Goal: Transaction & Acquisition: Obtain resource

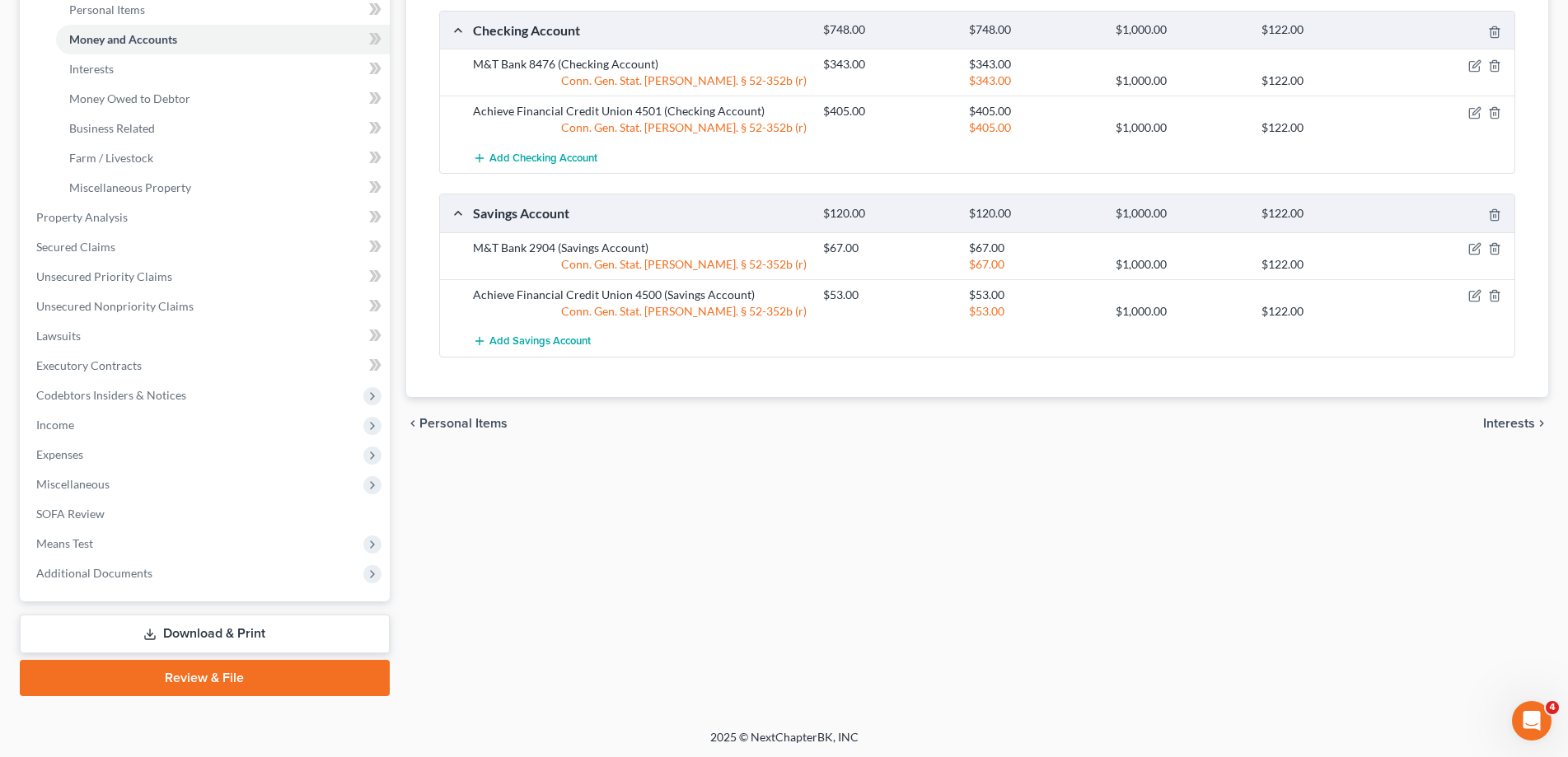
scroll to position [414, 0]
click at [225, 639] on link "Download & Print" at bounding box center [205, 634] width 370 height 39
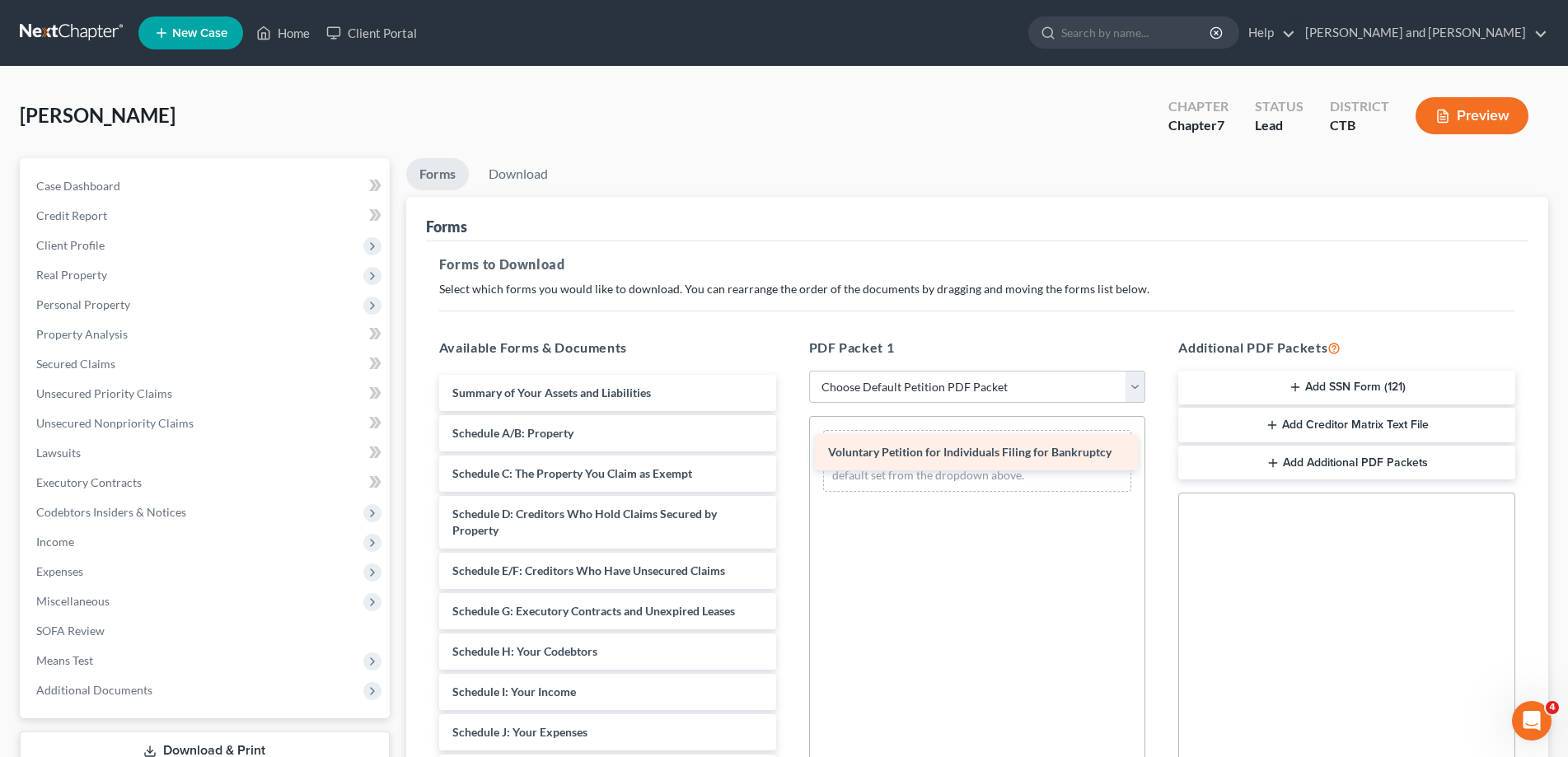
drag, startPoint x: 582, startPoint y: 399, endPoint x: 957, endPoint y: 459, distance: 379.8
click at [790, 459] on div "Voluntary Petition for Individuals Filing for Bankruptcy Voluntary Petition for…" at bounding box center [607, 757] width 363 height 764
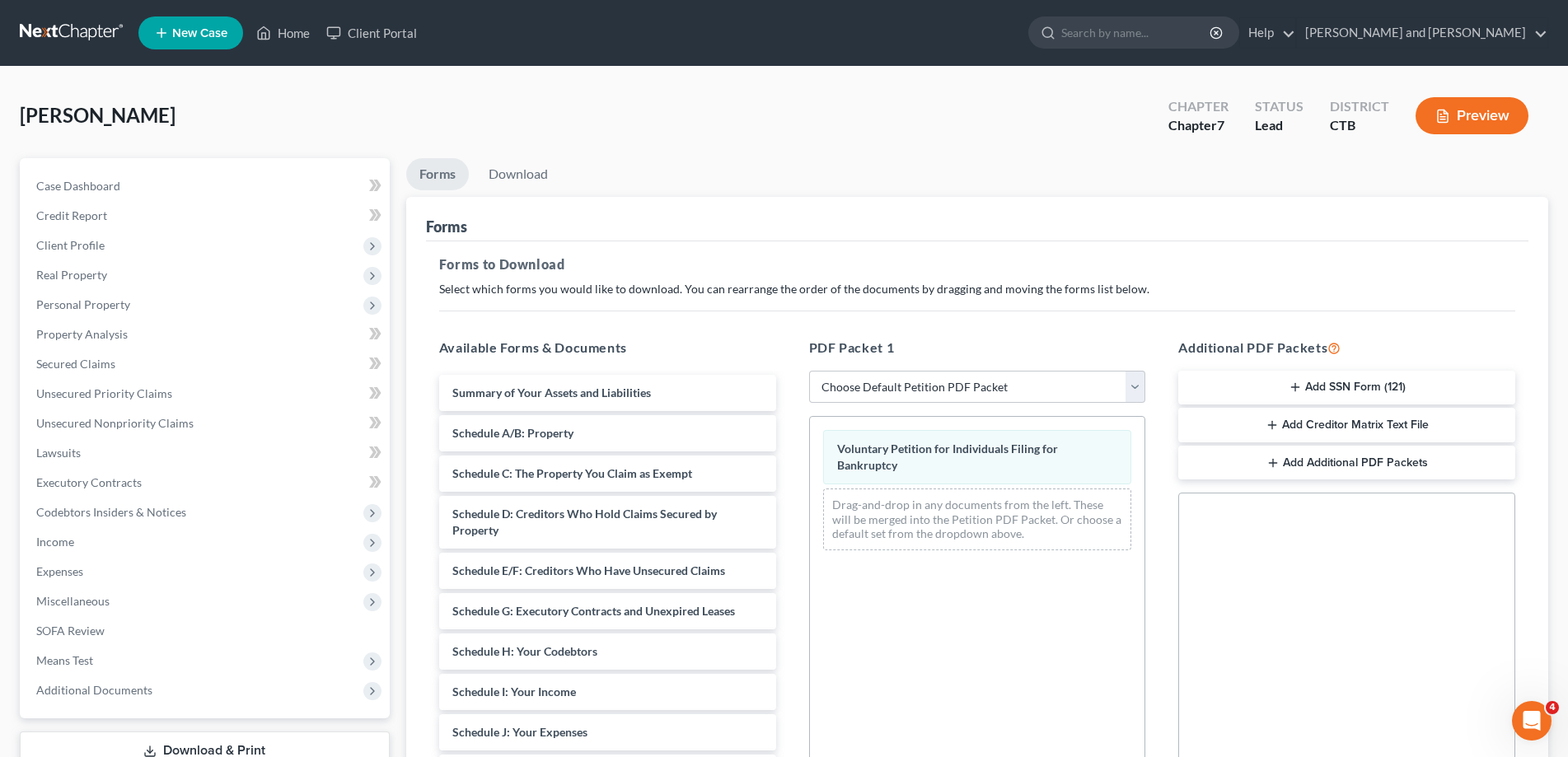
scroll to position [259, 0]
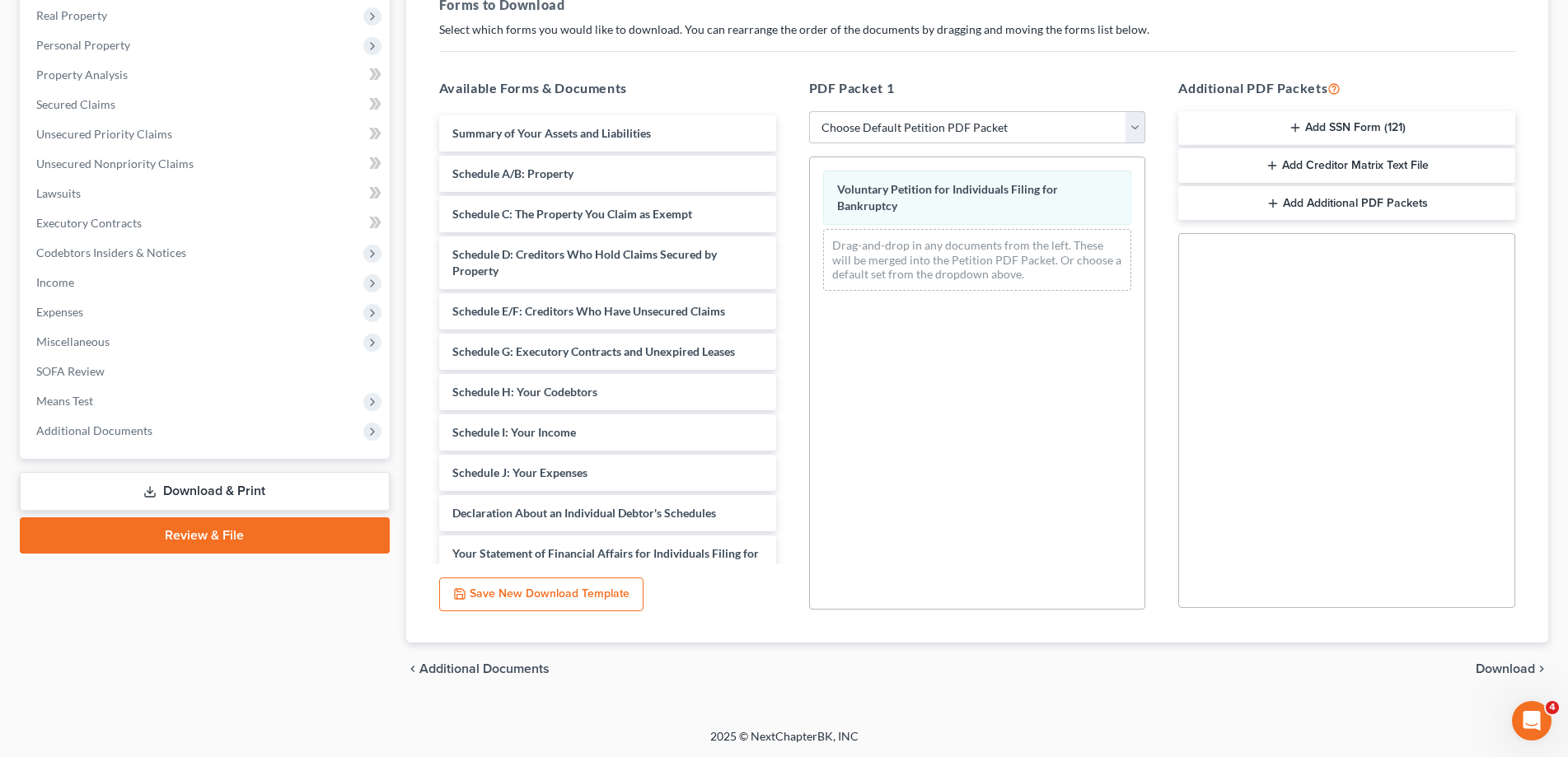
click at [1512, 671] on span "Download" at bounding box center [1505, 669] width 59 height 13
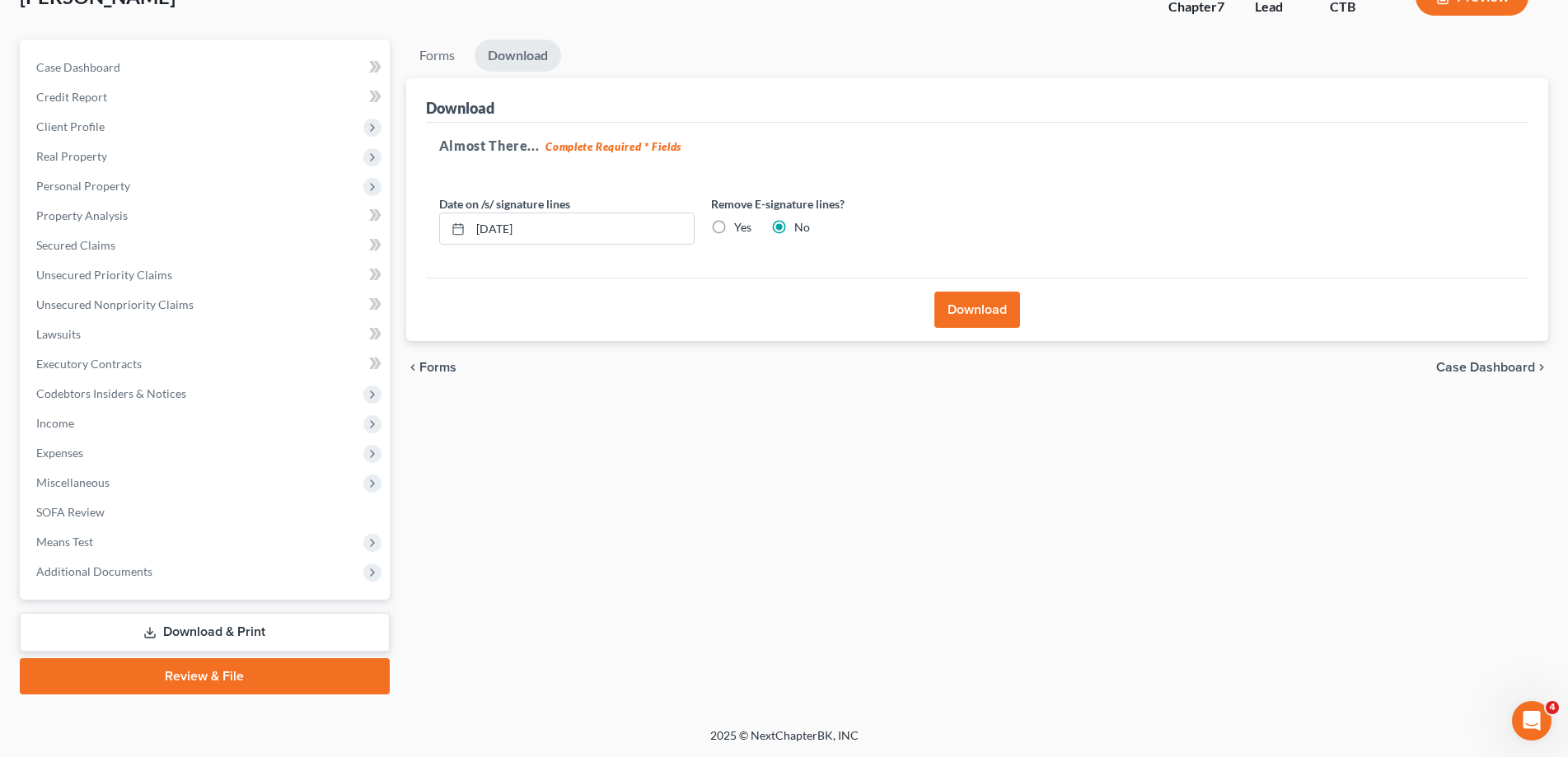
scroll to position [117, 0]
click at [962, 302] on button "Download" at bounding box center [977, 311] width 86 height 36
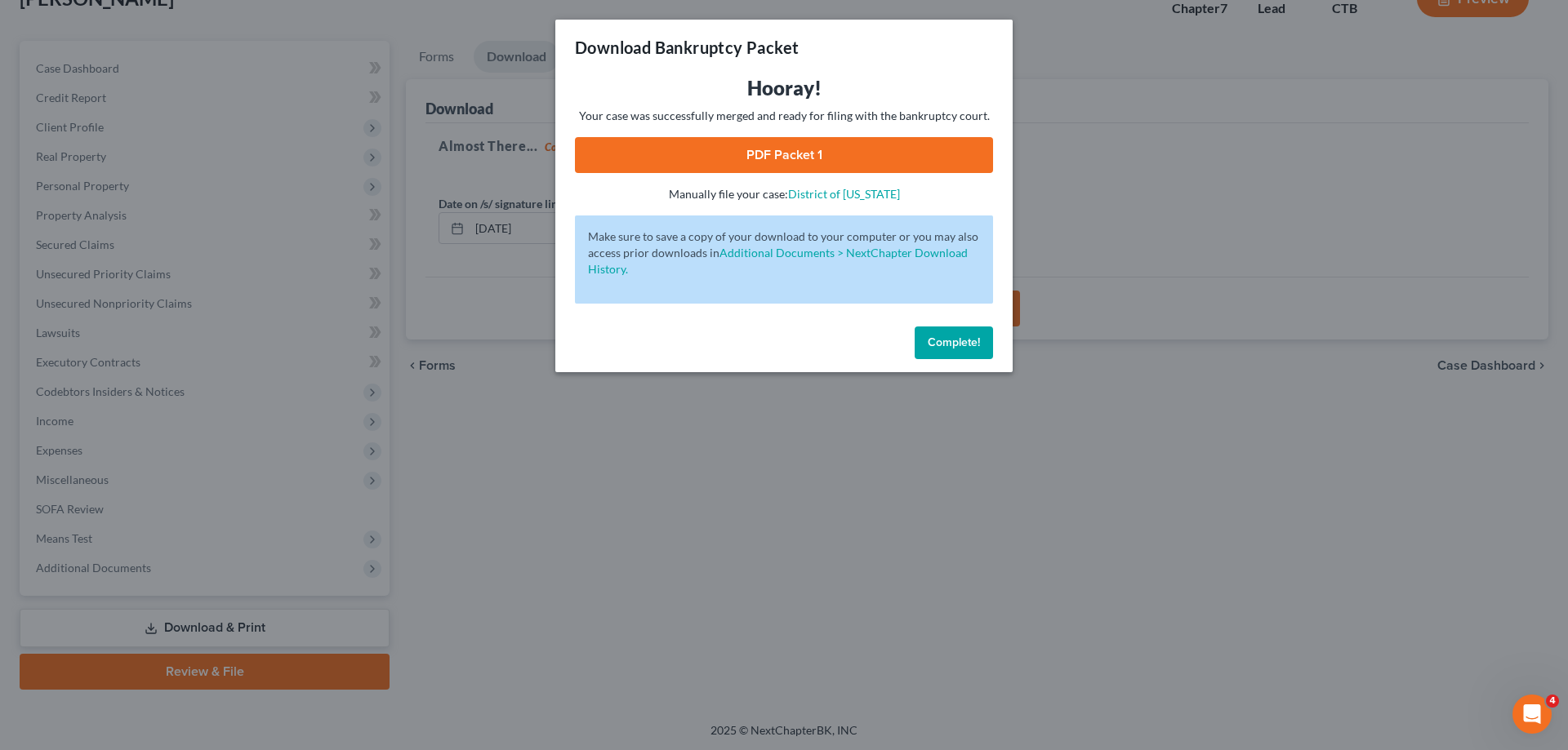
click at [950, 346] on span "Complete!" at bounding box center [954, 342] width 52 height 14
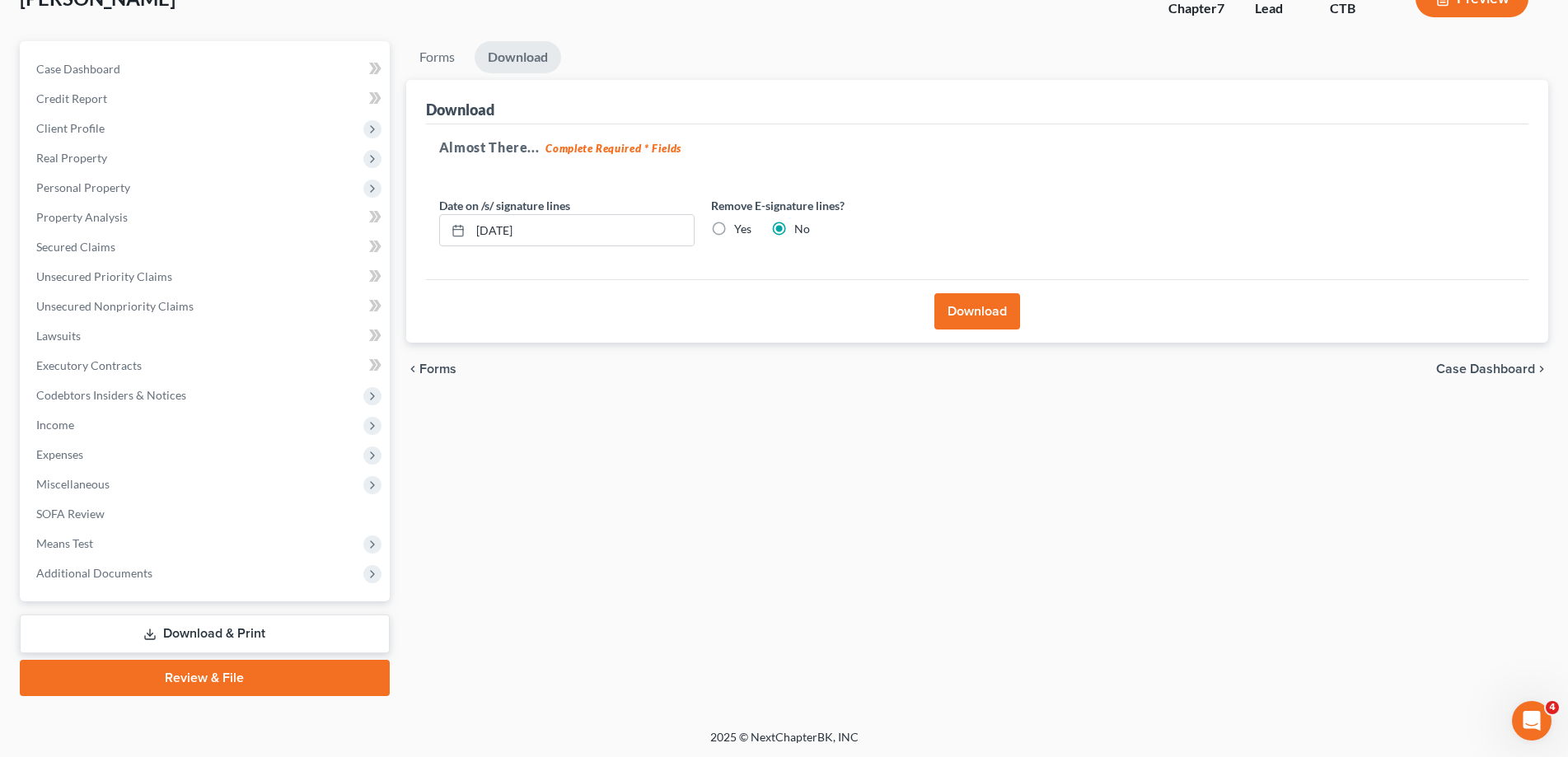
scroll to position [0, 0]
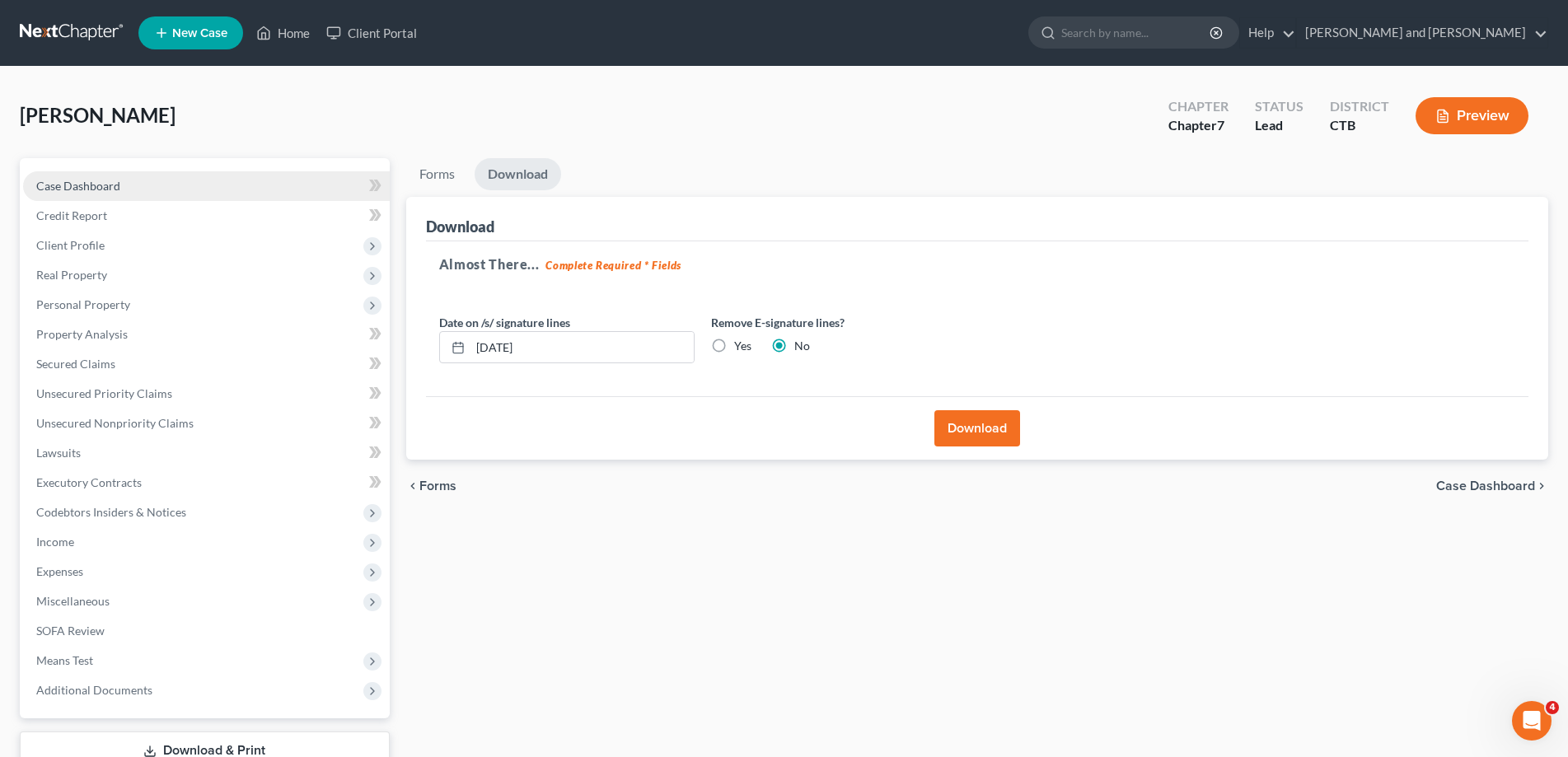
click at [72, 184] on span "Case Dashboard" at bounding box center [78, 186] width 84 height 14
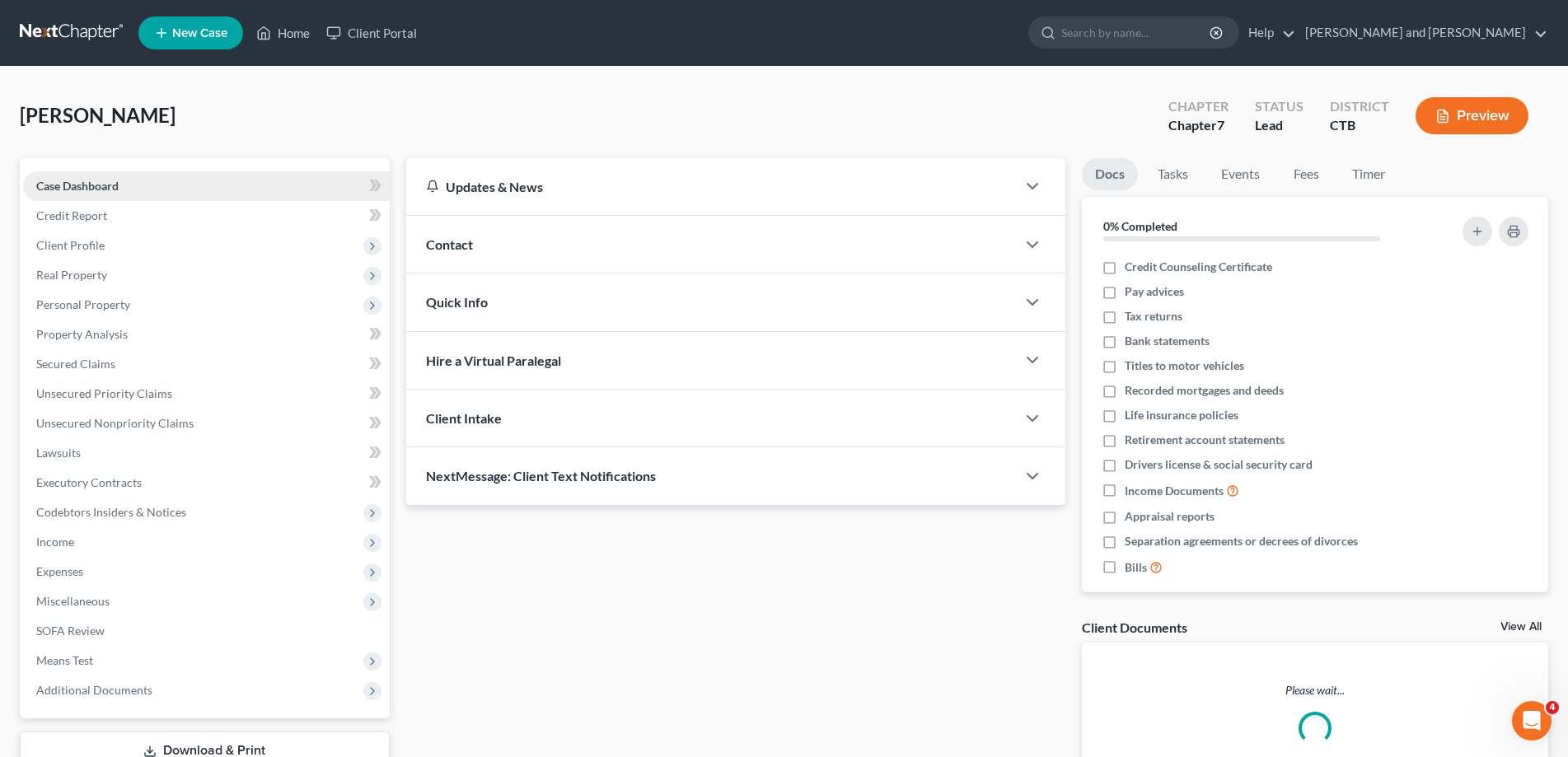
click at [72, 184] on span "Case Dashboard" at bounding box center [77, 186] width 83 height 14
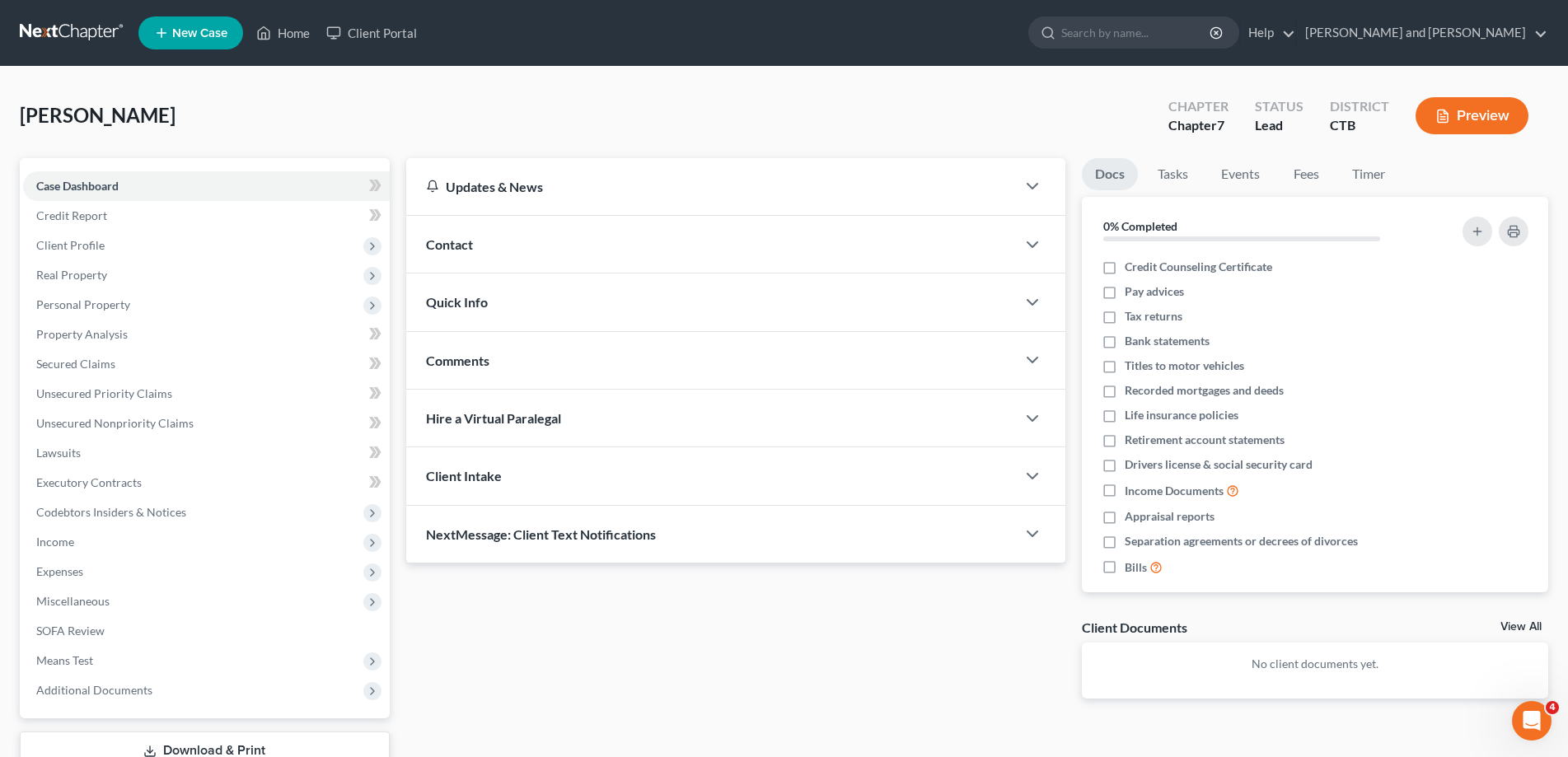
click at [269, 738] on link "Download & Print" at bounding box center [205, 751] width 370 height 39
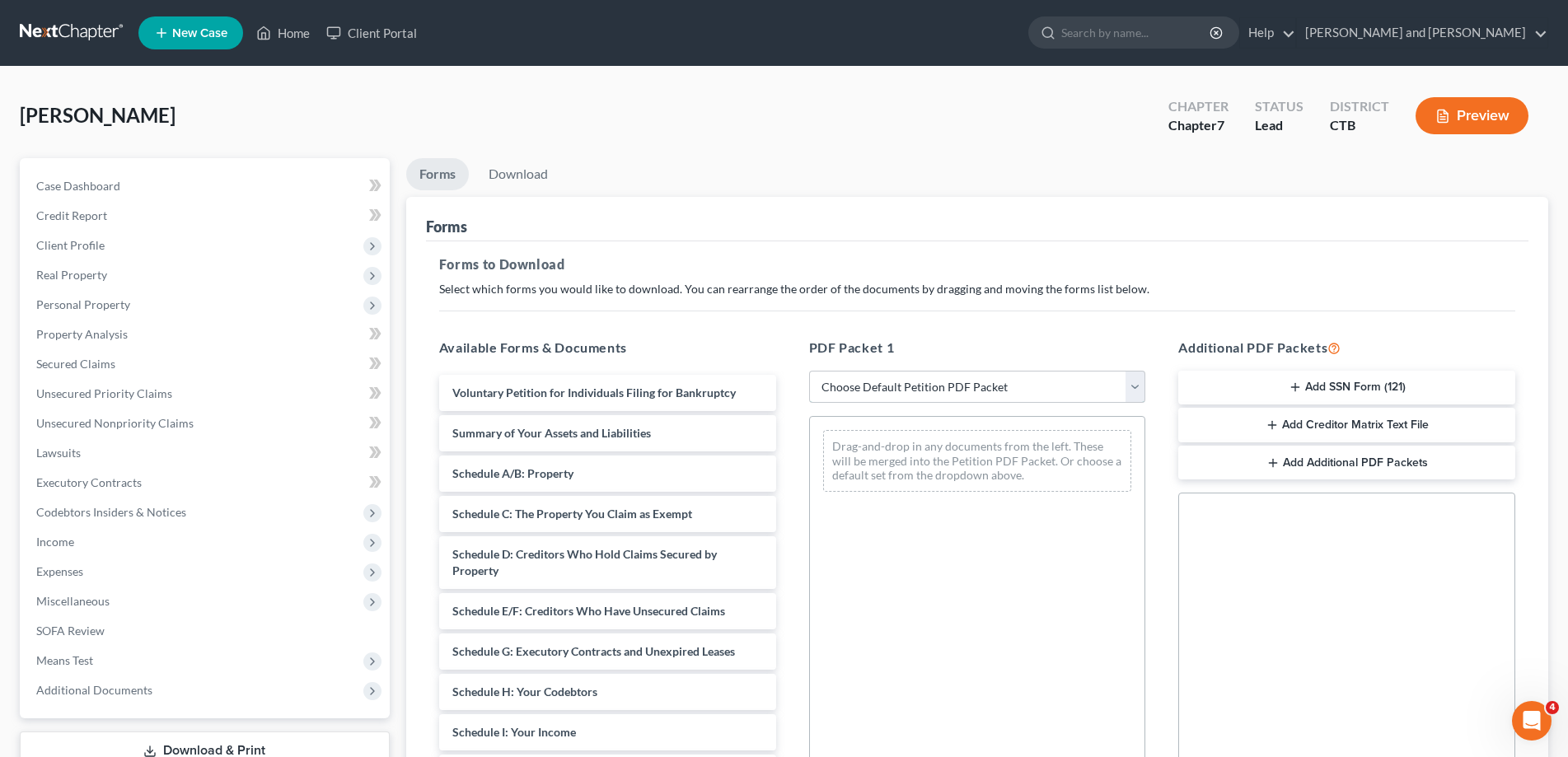
click at [1135, 382] on select "Choose Default Petition PDF Packet Complete Bankruptcy Petition (all forms and …" at bounding box center [977, 387] width 337 height 33
click at [809, 370] on select "Choose Default Petition PDF Packet Complete Bankruptcy Petition (all forms and …" at bounding box center [977, 387] width 337 height 33
select select "0"
click option "Complete Bankruptcy Petition (all forms and schedules)" at bounding box center [0, 0] width 0 height 0
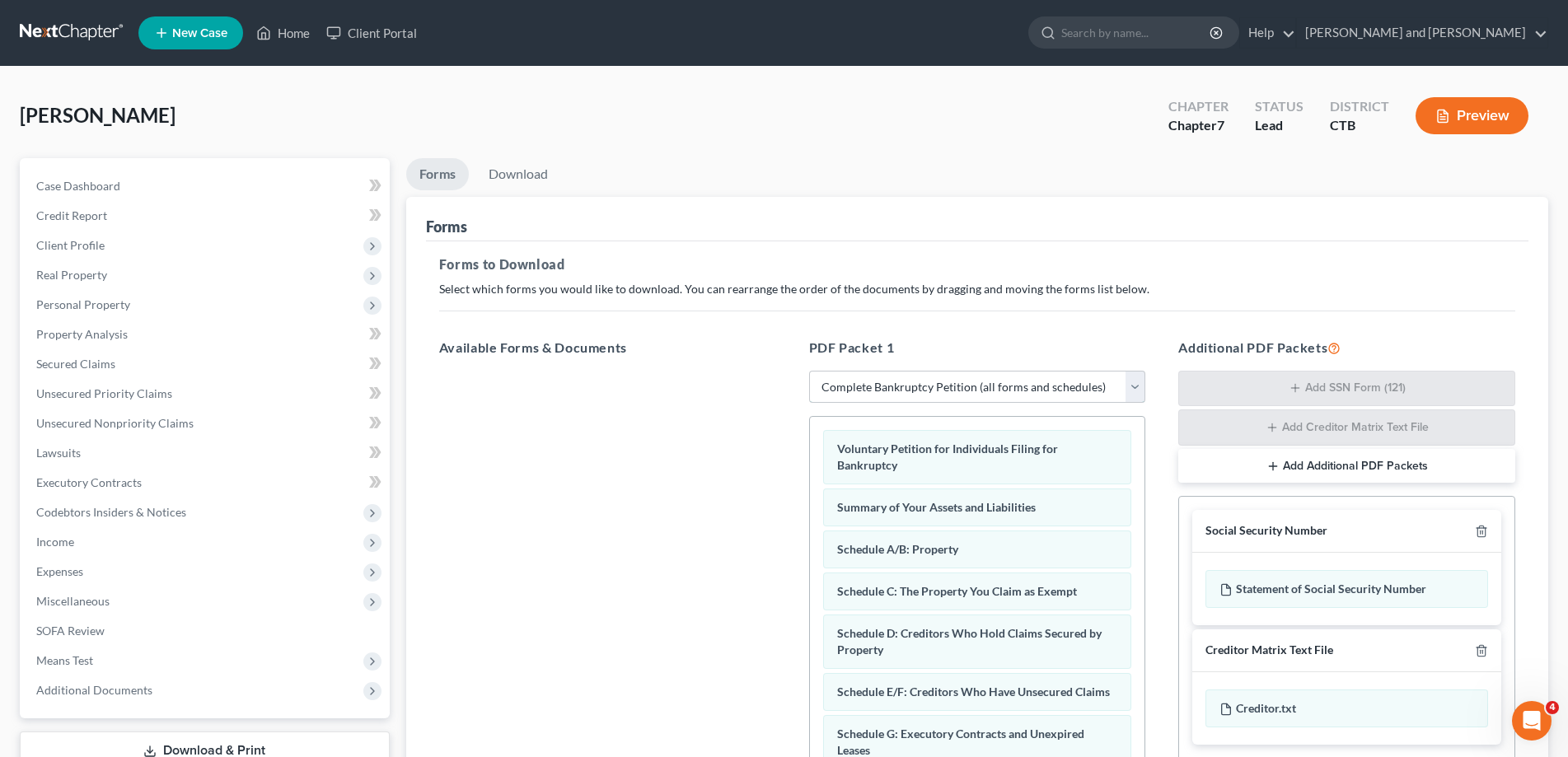
scroll to position [261, 0]
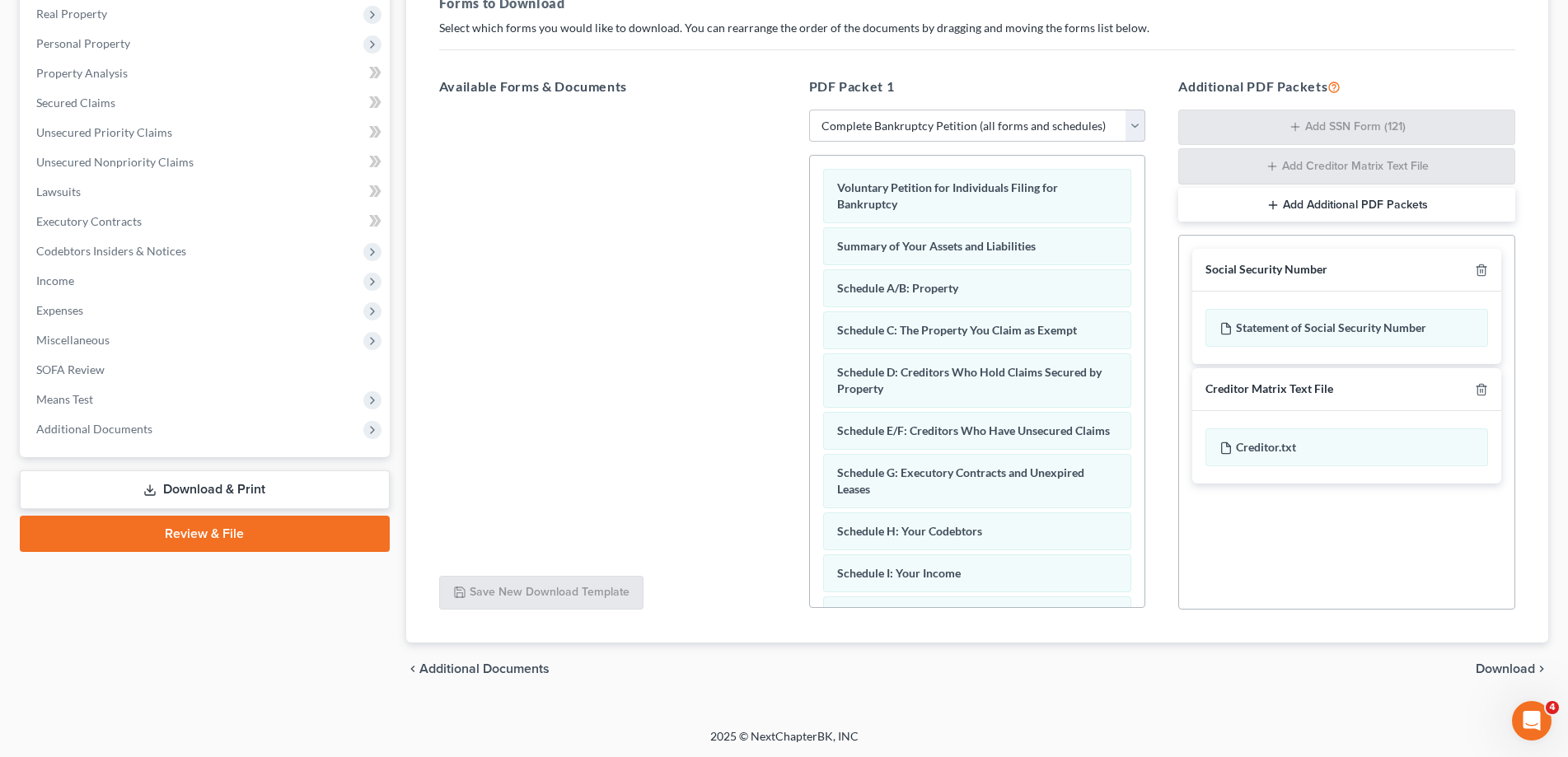
click at [1524, 669] on span "Download" at bounding box center [1505, 669] width 59 height 13
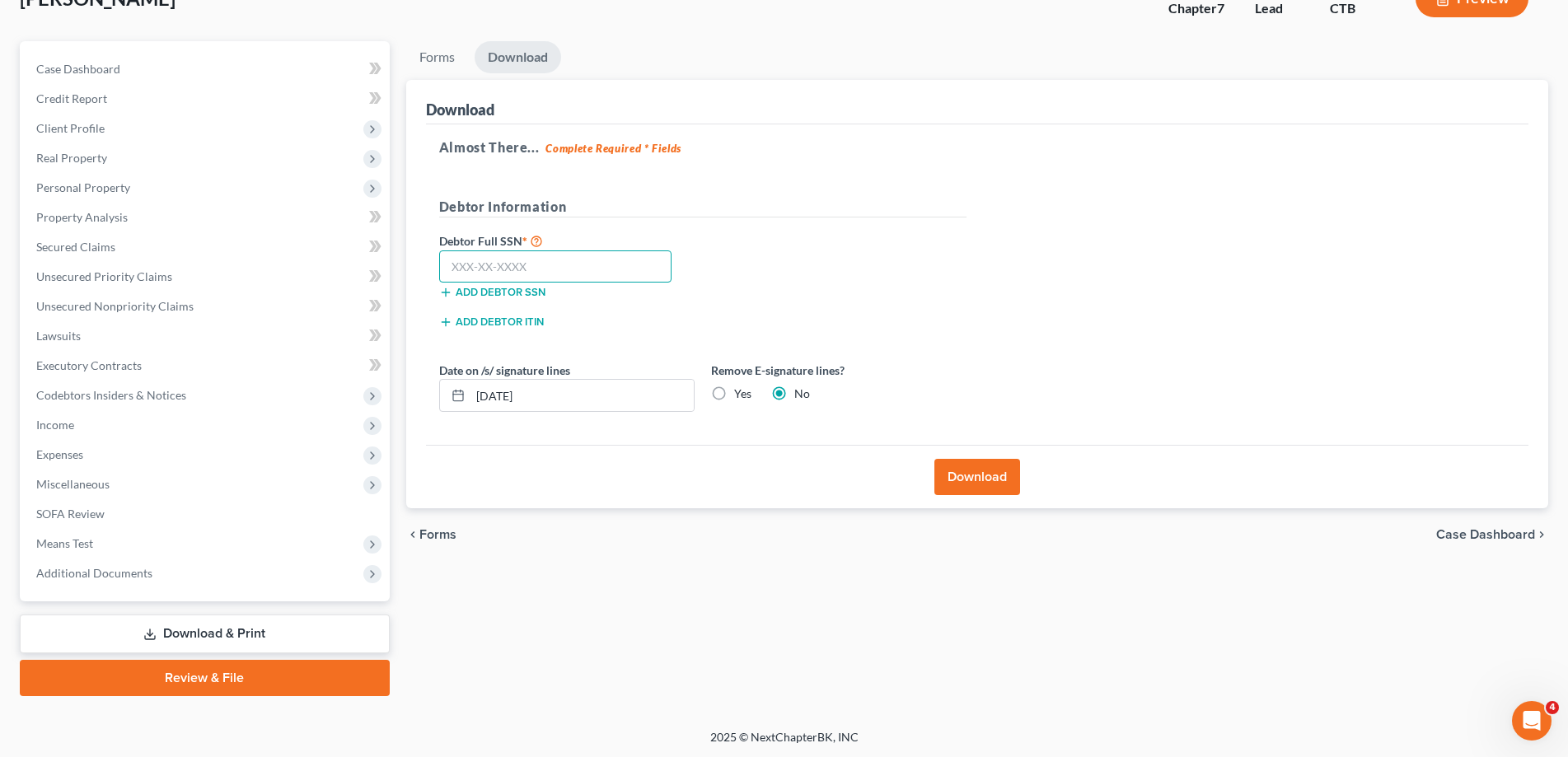
drag, startPoint x: 474, startPoint y: 267, endPoint x: 468, endPoint y: 281, distance: 15.2
click at [475, 267] on input "text" at bounding box center [556, 267] width 233 height 33
type input "043-88-5470"
click at [984, 468] on button "Download" at bounding box center [977, 477] width 86 height 36
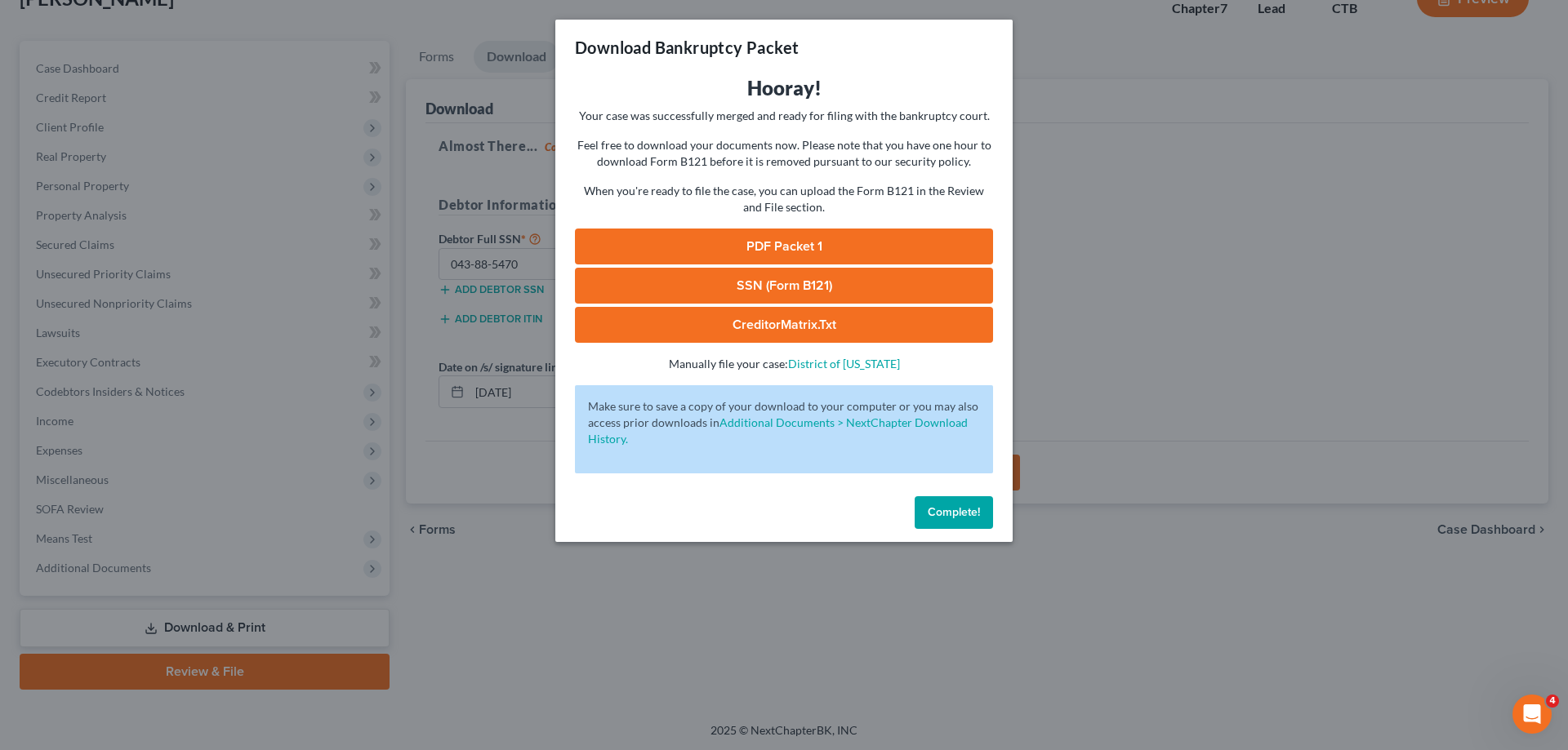
click at [784, 241] on link "PDF Packet 1" at bounding box center [784, 247] width 418 height 36
click at [794, 286] on link "SSN (Form B121)" at bounding box center [784, 286] width 418 height 36
click at [800, 316] on link "CreditorMatrix.txt" at bounding box center [784, 325] width 418 height 36
click at [947, 503] on button "Complete!" at bounding box center [953, 513] width 78 height 32
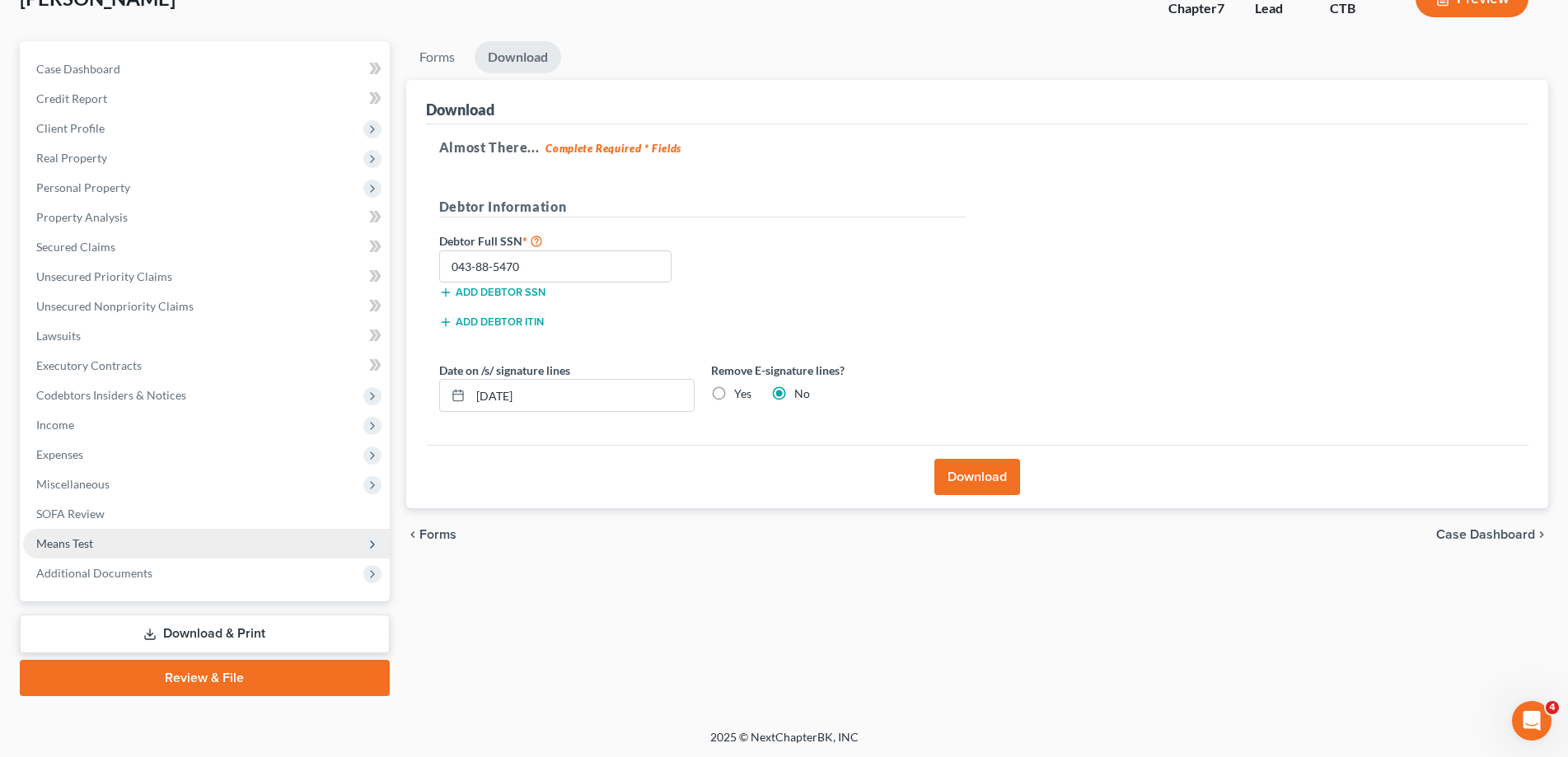
click at [73, 540] on span "Means Test" at bounding box center [65, 543] width 56 height 14
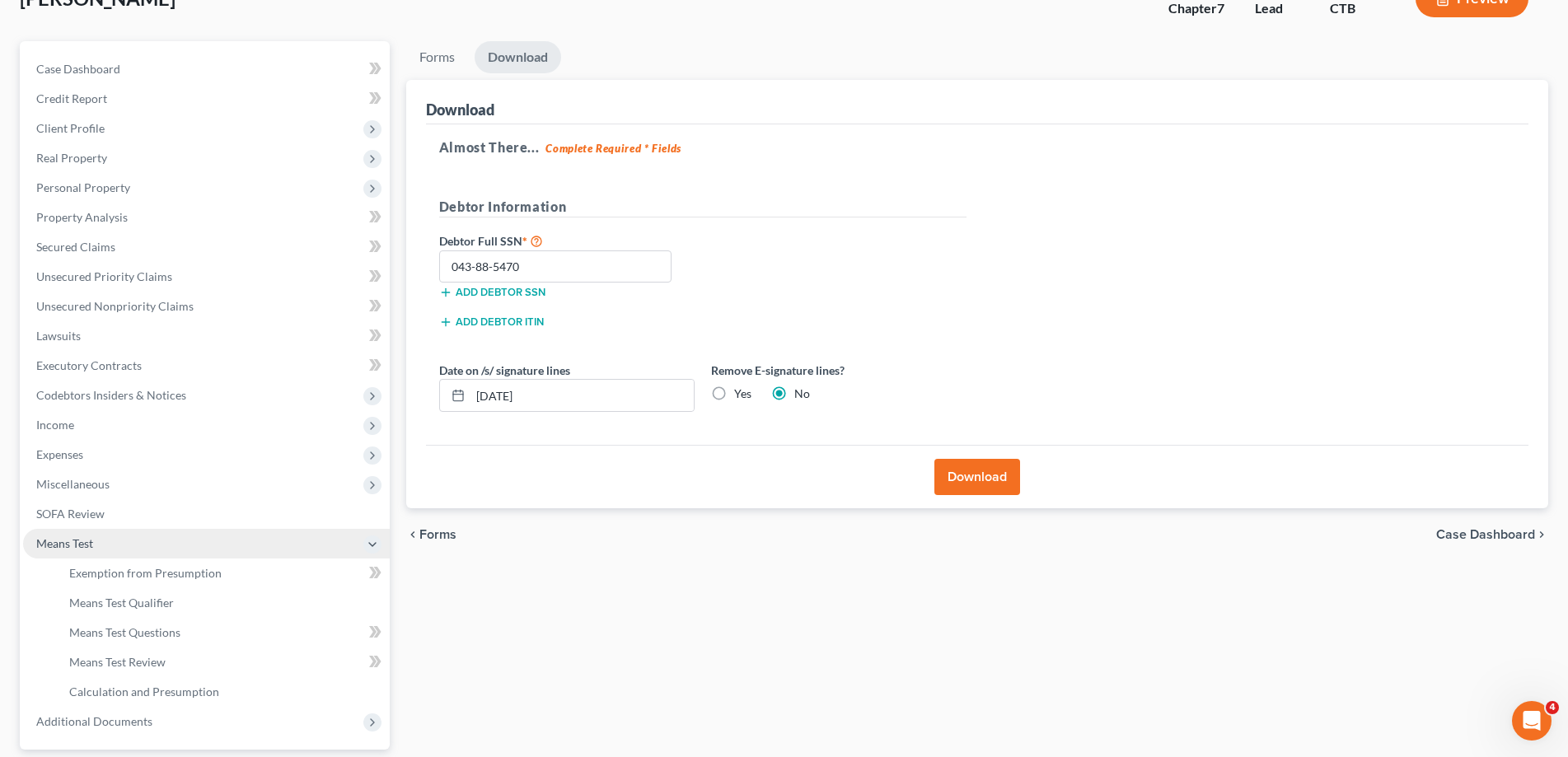
click at [73, 540] on span "Means Test" at bounding box center [65, 543] width 56 height 14
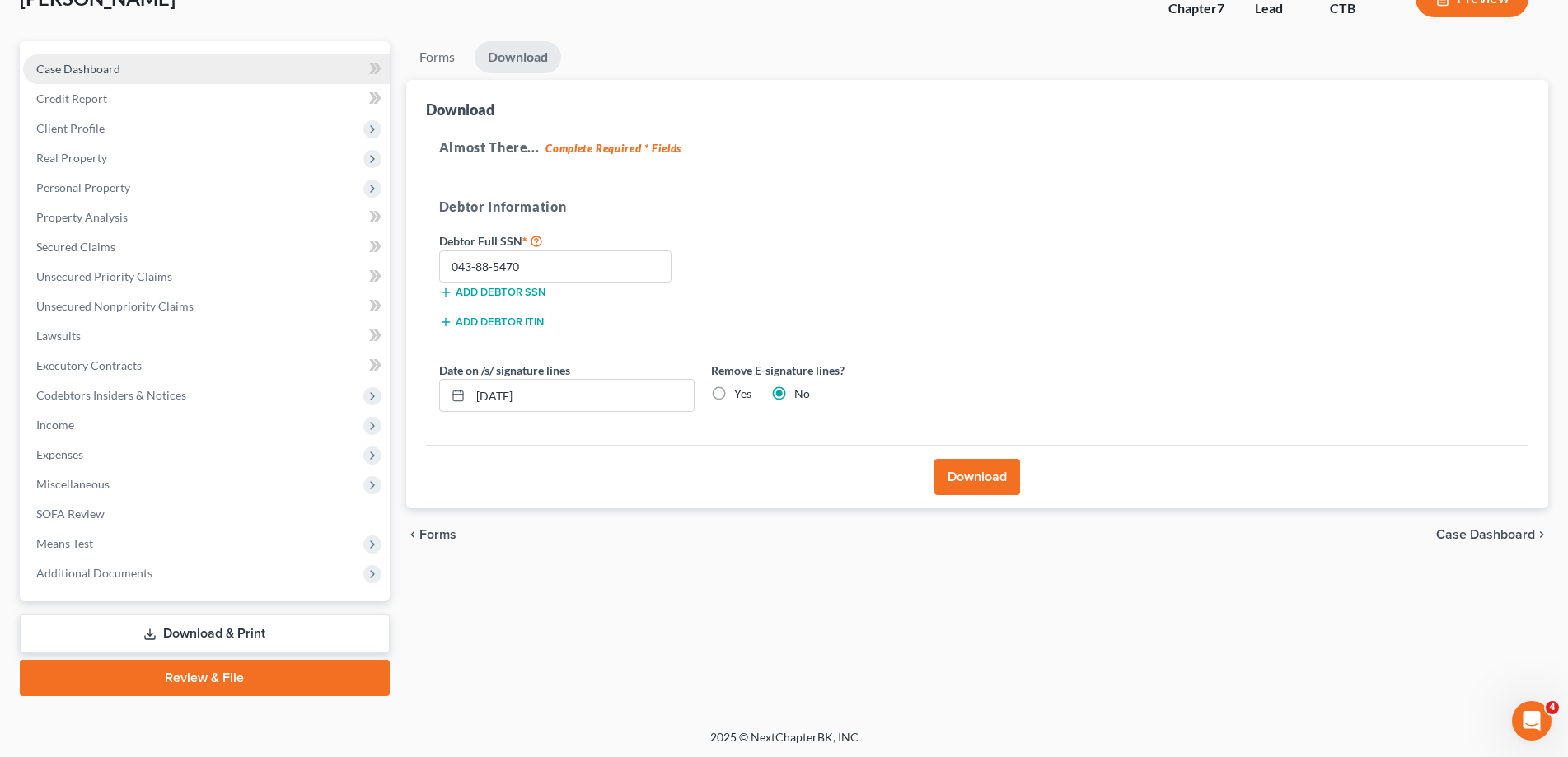
click at [95, 59] on link "Case Dashboard" at bounding box center [206, 69] width 367 height 30
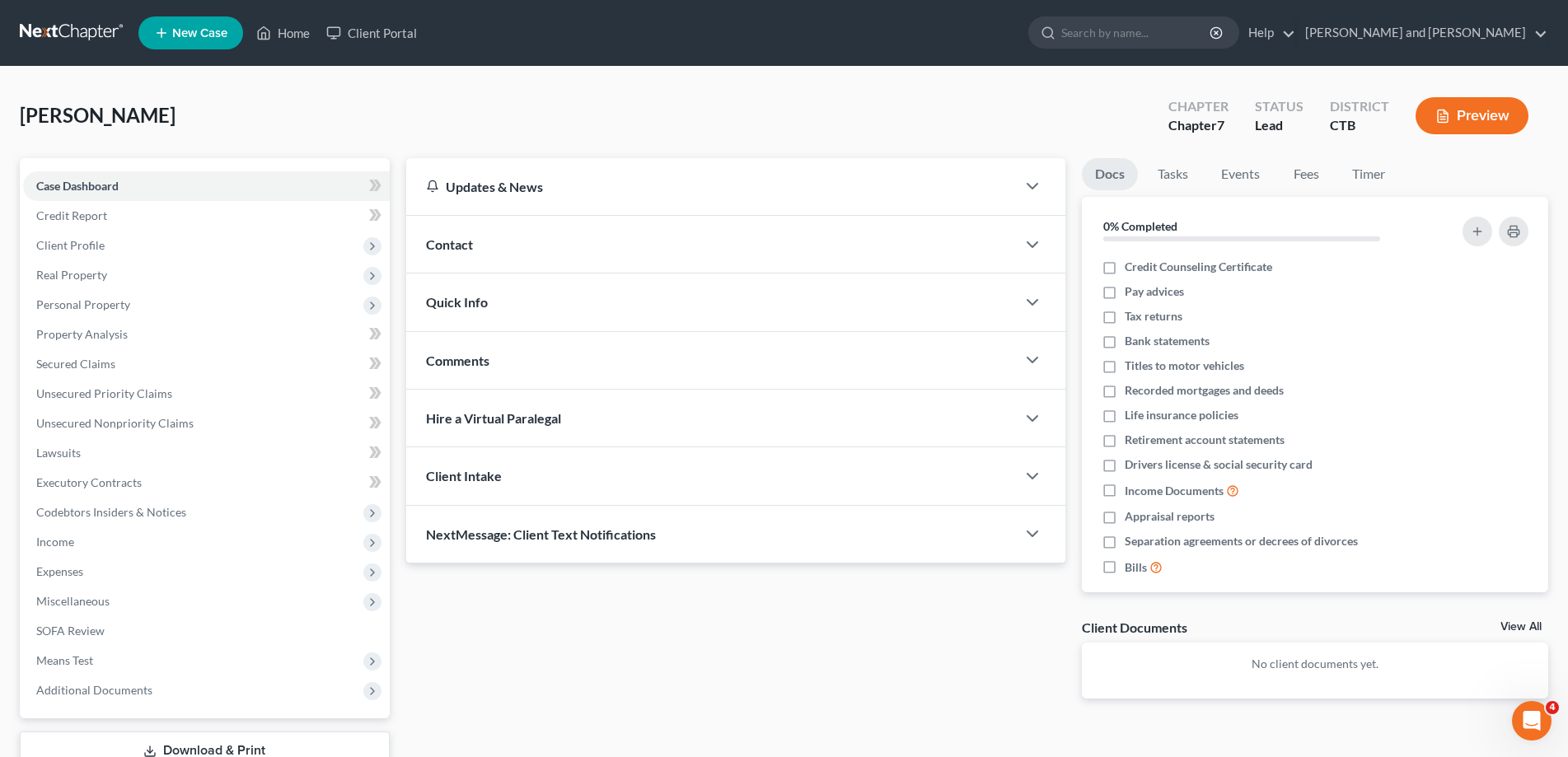
click at [224, 746] on link "Download & Print" at bounding box center [205, 751] width 370 height 39
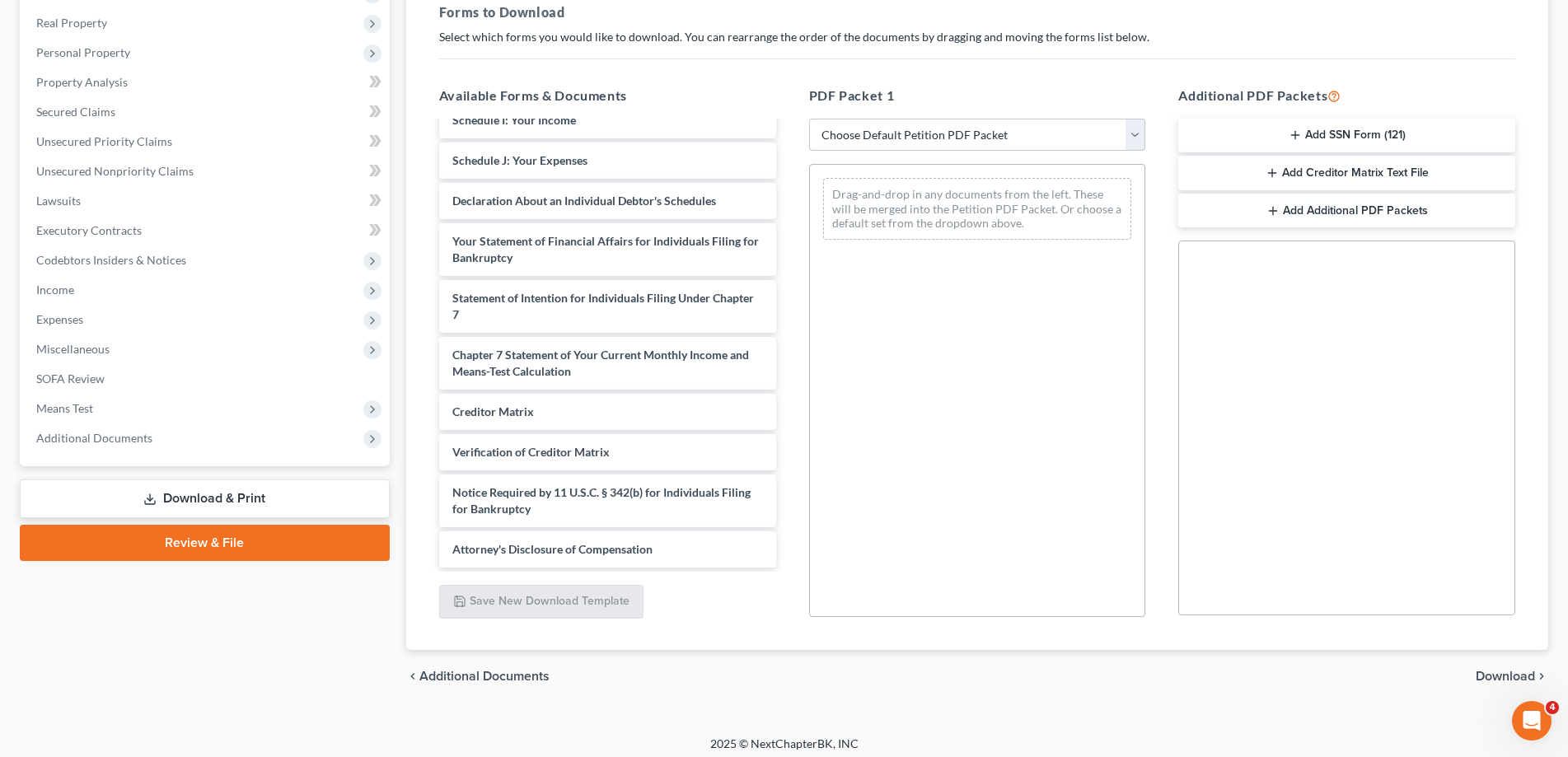
scroll to position [259, 0]
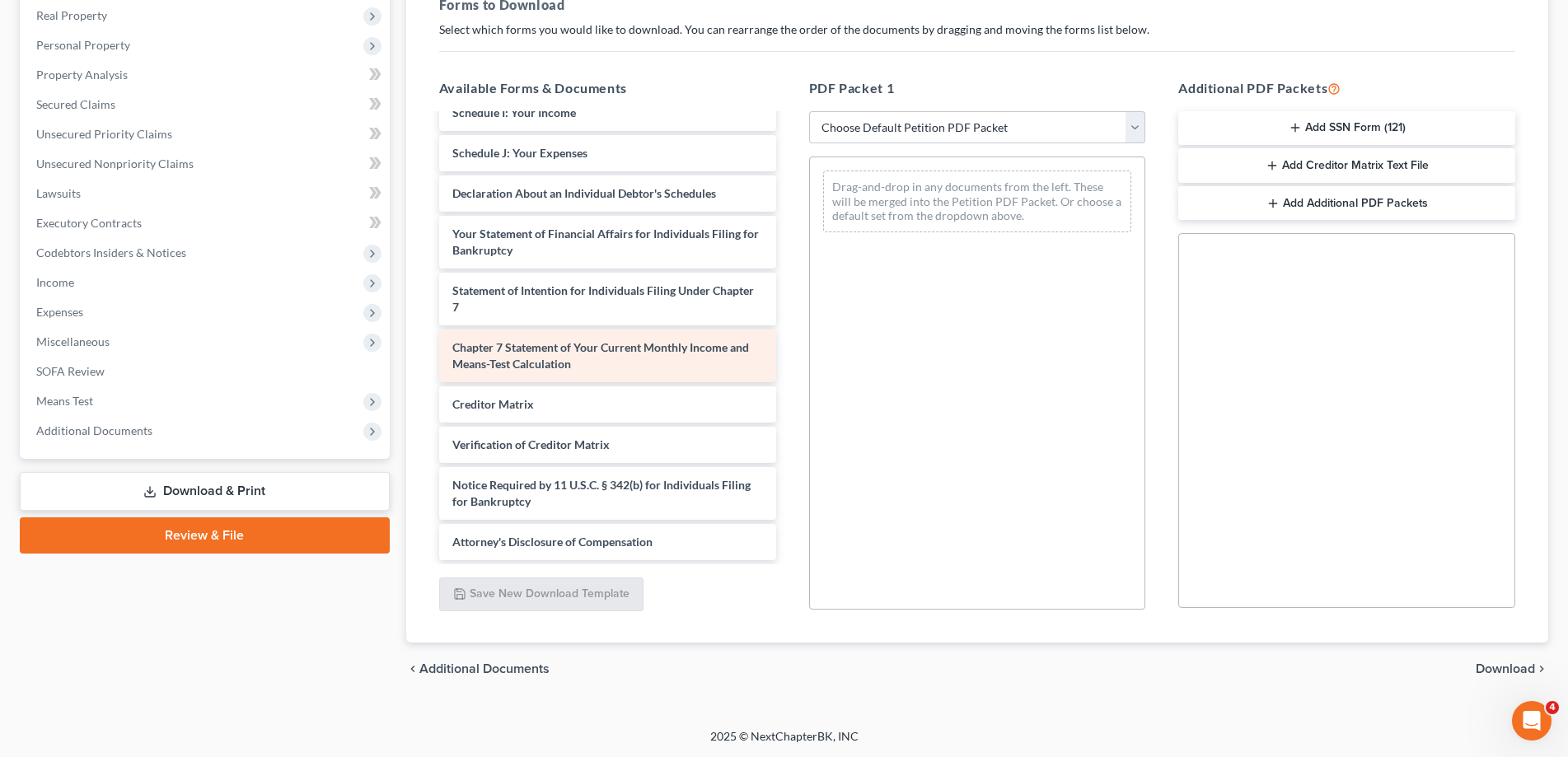
click at [563, 348] on span "Chapter 7 Statement of Your Current Monthly Income and Means-Test Calculation" at bounding box center [601, 356] width 297 height 31
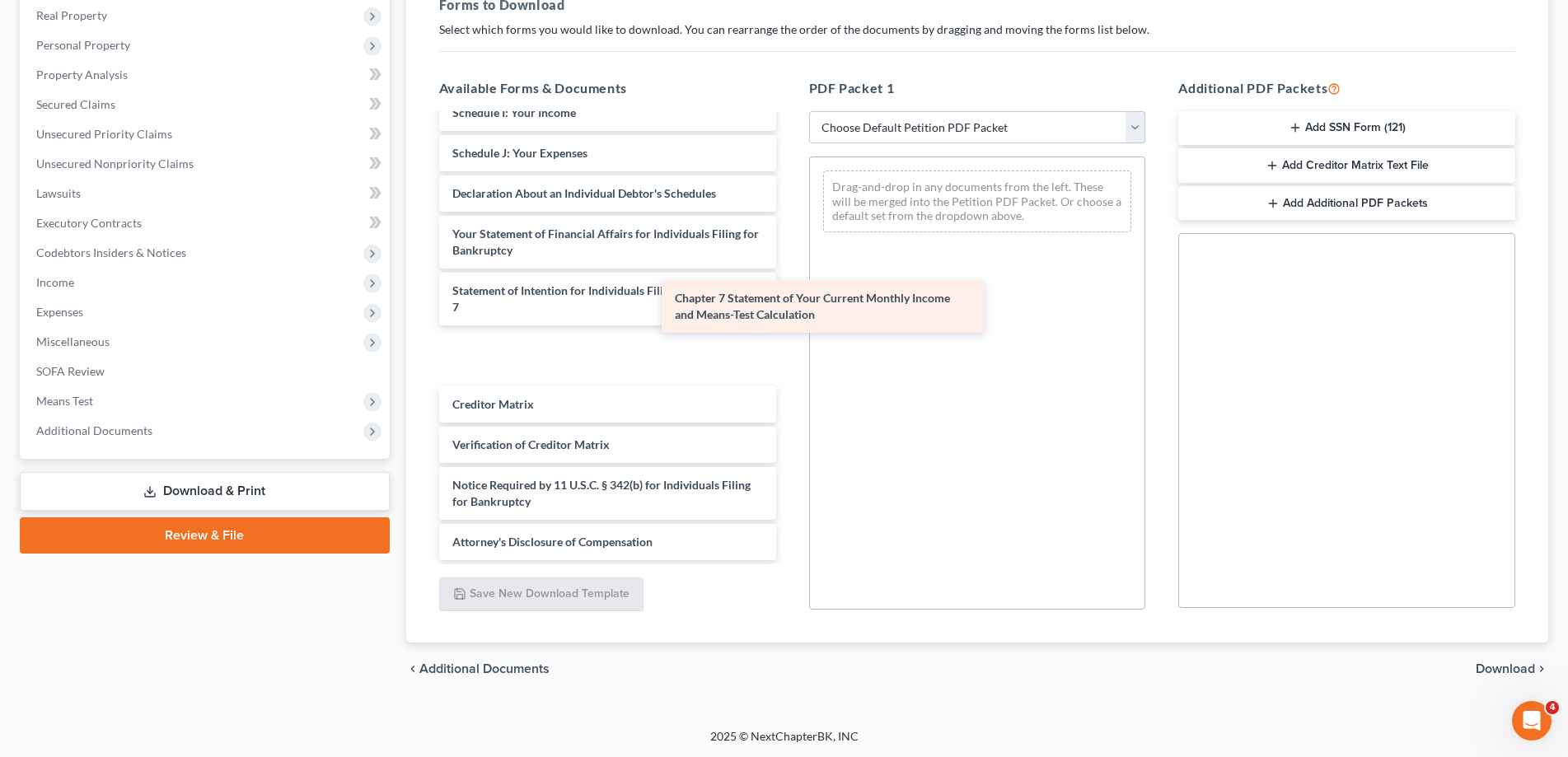
scroll to position [303, 0]
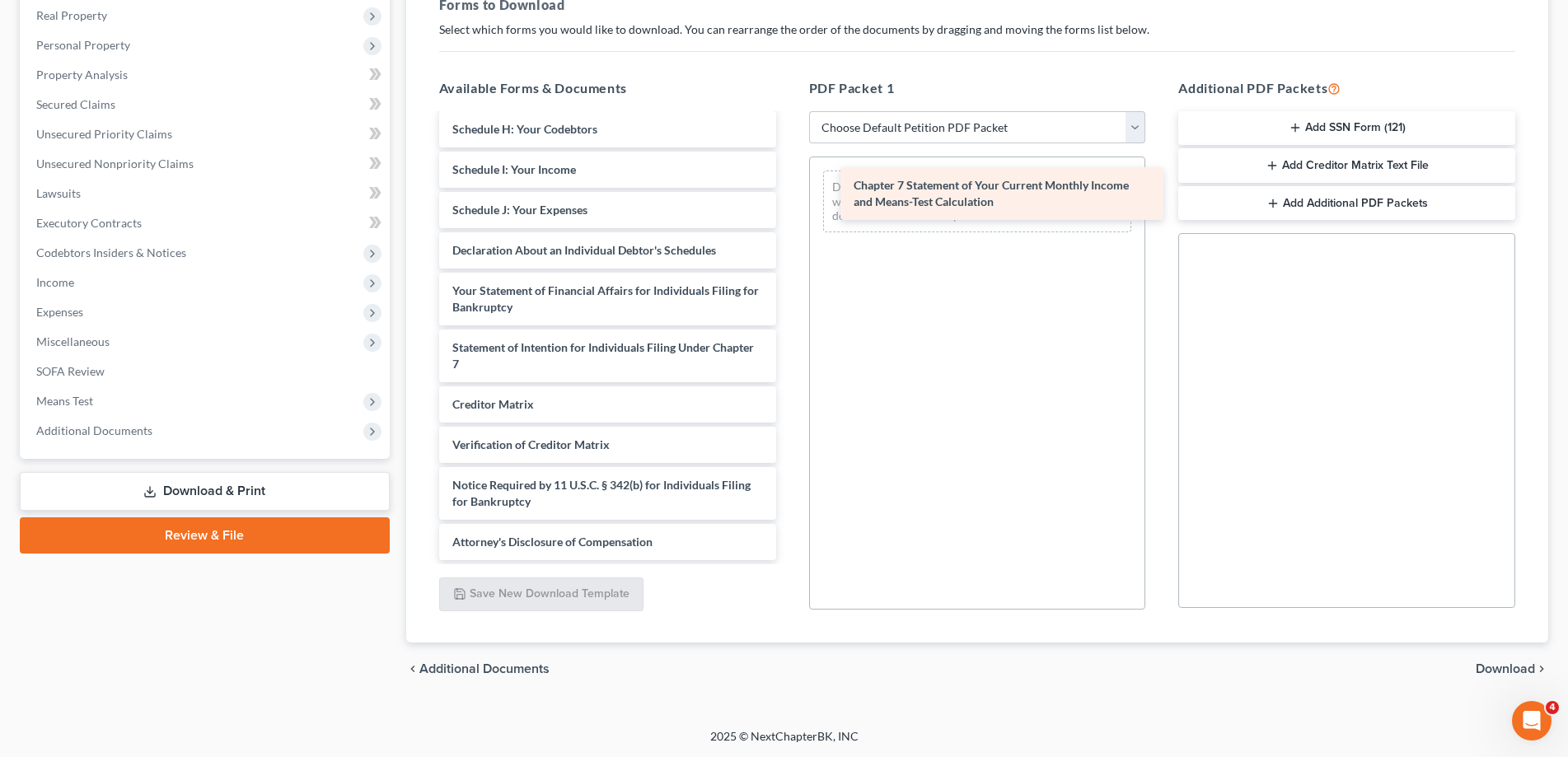
drag, startPoint x: 563, startPoint y: 348, endPoint x: 965, endPoint y: 187, distance: 433.0
click at [790, 187] on div "Chapter 7 Statement of Your Current Monthly Income and Means-Test Calculation V…" at bounding box center [607, 187] width 363 height 748
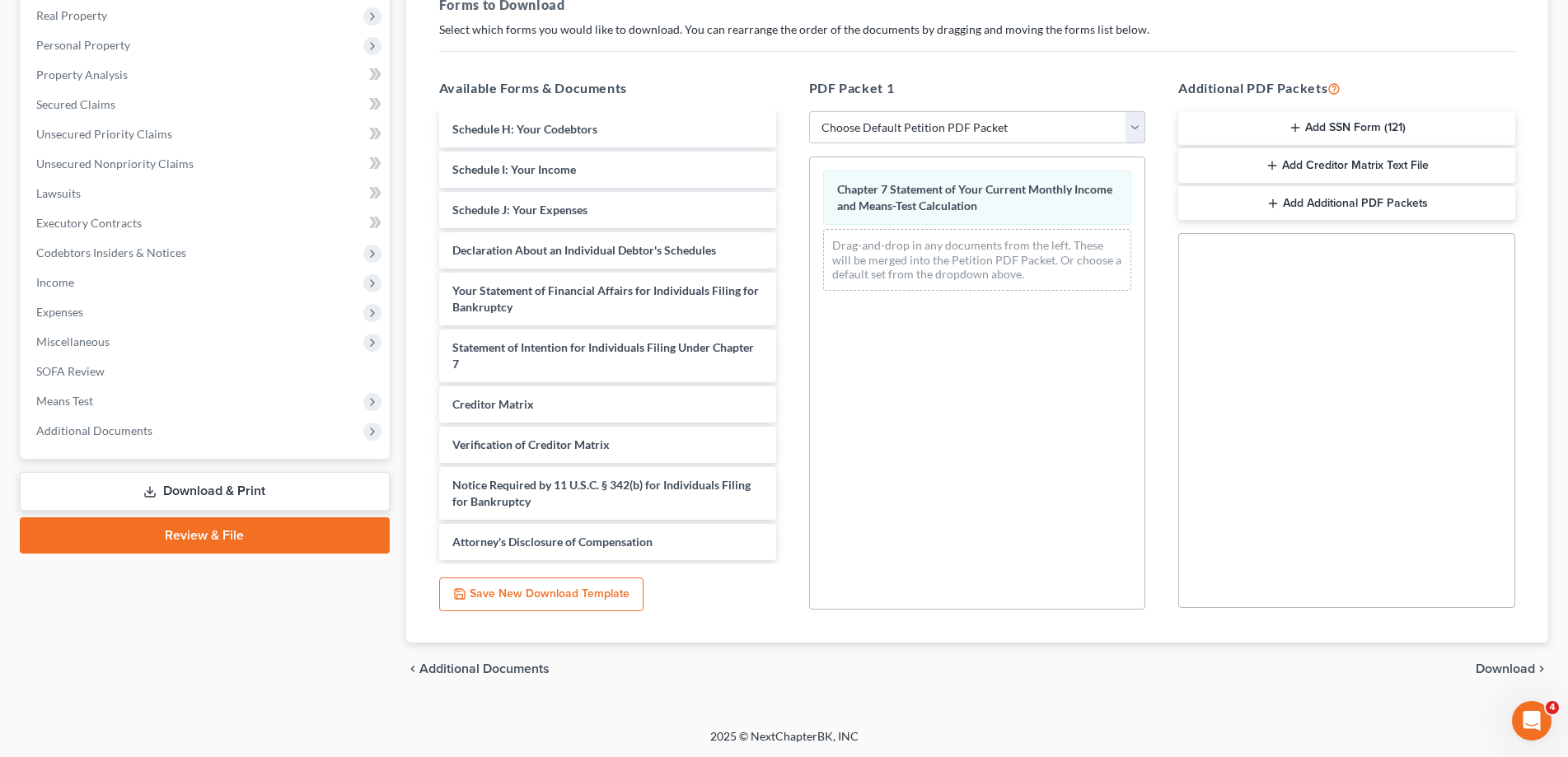
click at [1493, 668] on span "Download" at bounding box center [1505, 669] width 59 height 13
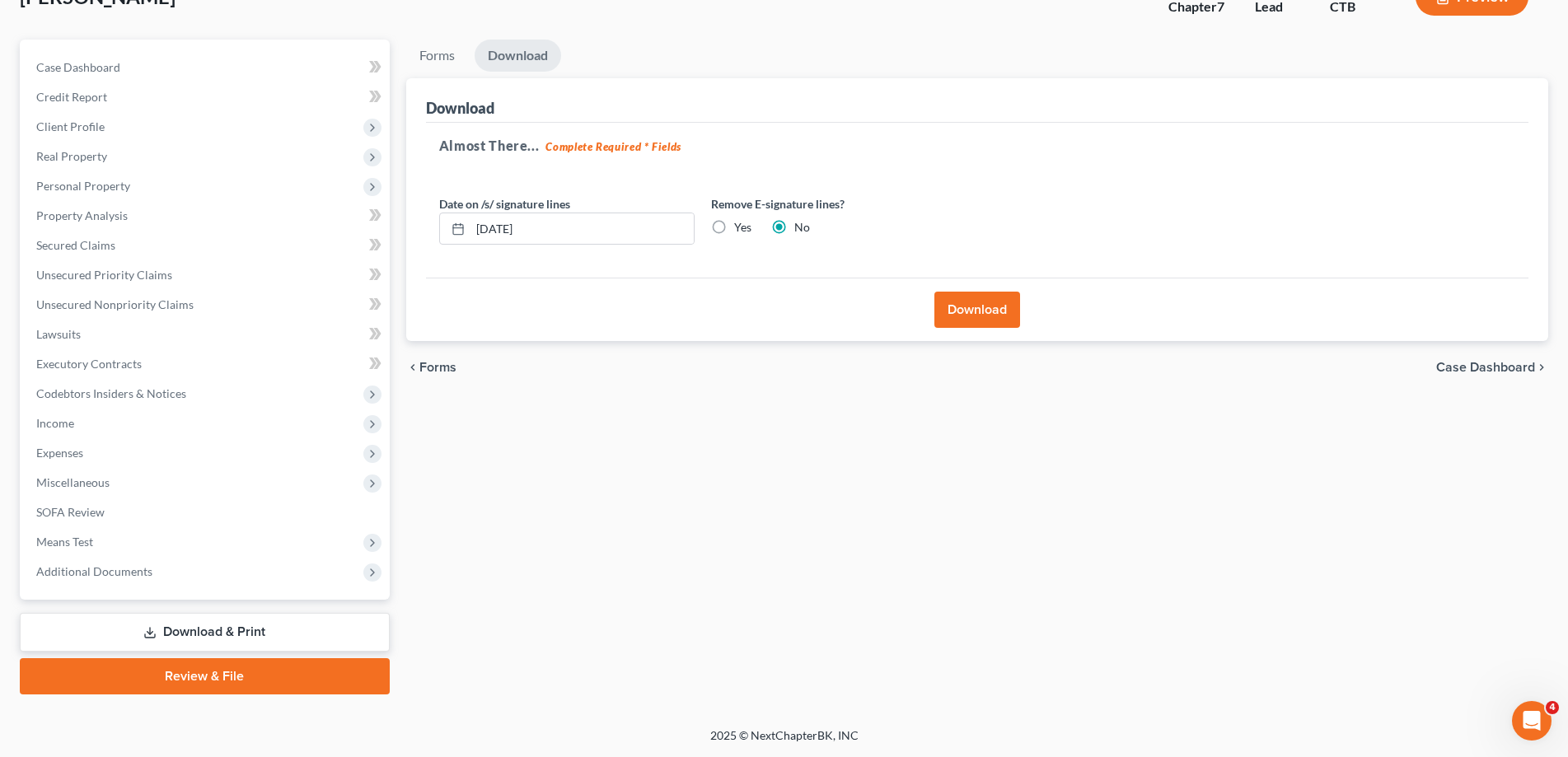
scroll to position [117, 0]
click at [987, 311] on button "Download" at bounding box center [977, 311] width 86 height 36
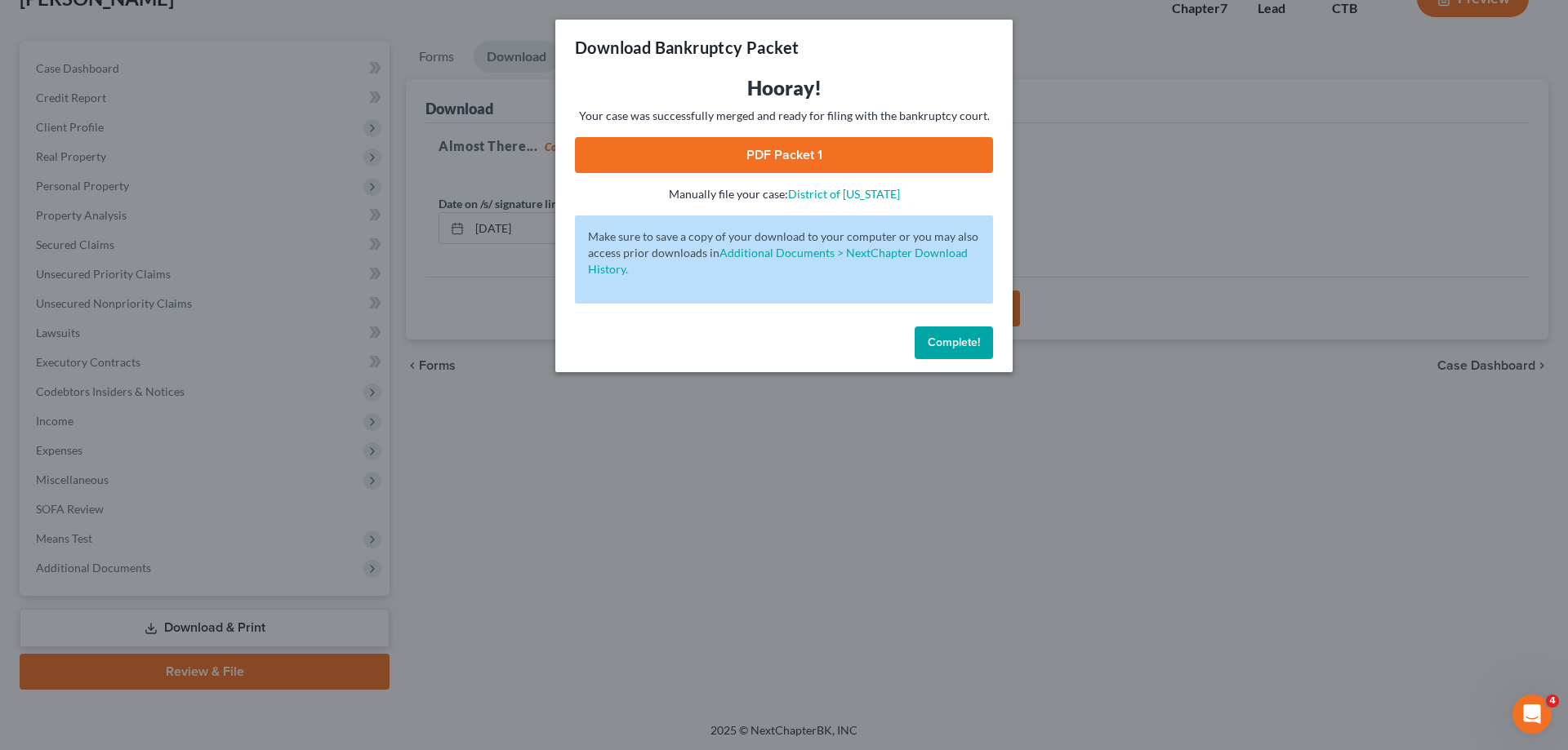
click at [786, 144] on link "PDF Packet 1" at bounding box center [784, 155] width 418 height 36
click at [938, 342] on span "Complete!" at bounding box center [954, 342] width 52 height 14
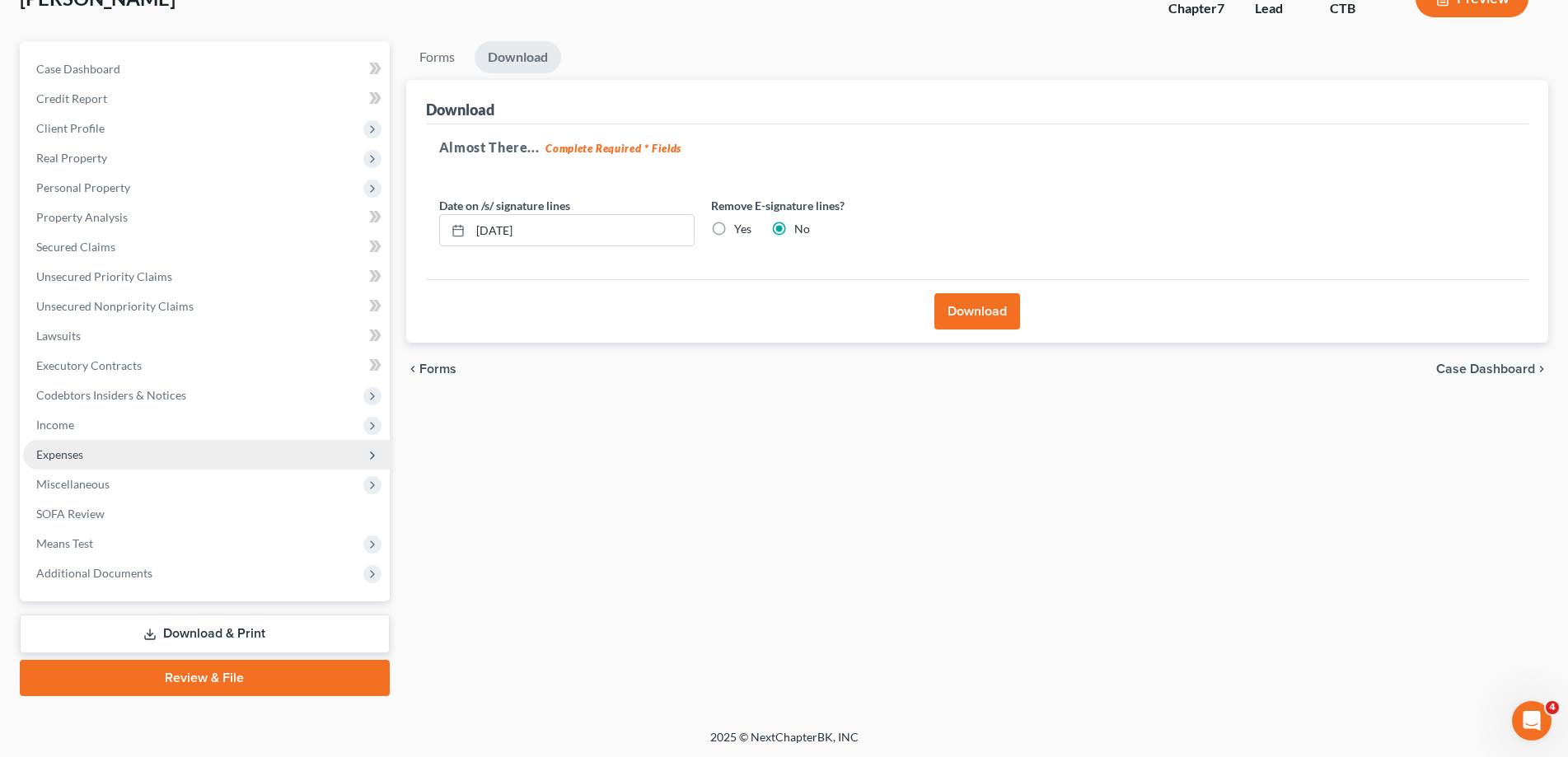
click at [83, 453] on span "Expenses" at bounding box center [60, 454] width 47 height 14
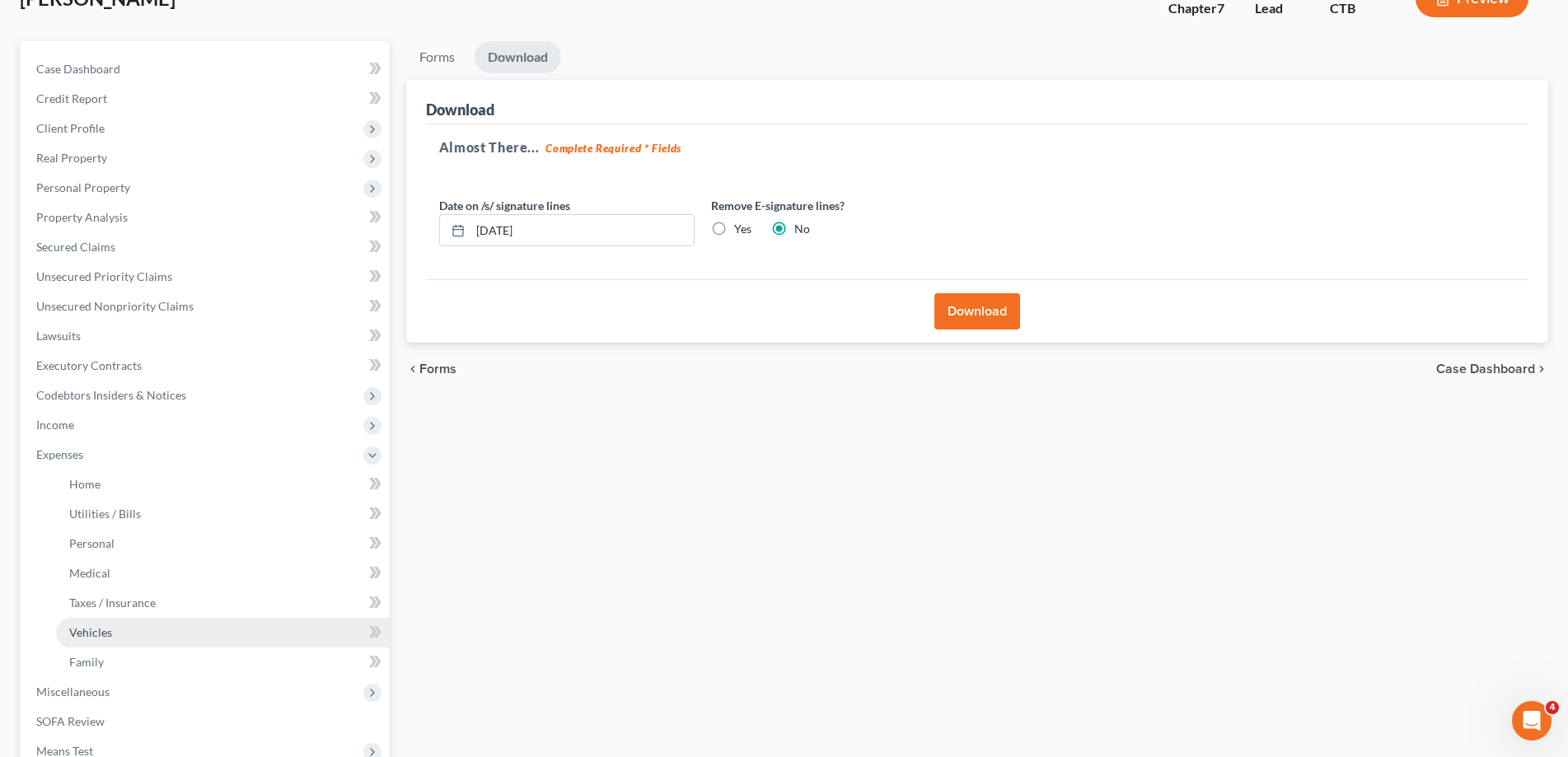
click at [104, 634] on span "Vehicles" at bounding box center [90, 631] width 43 height 14
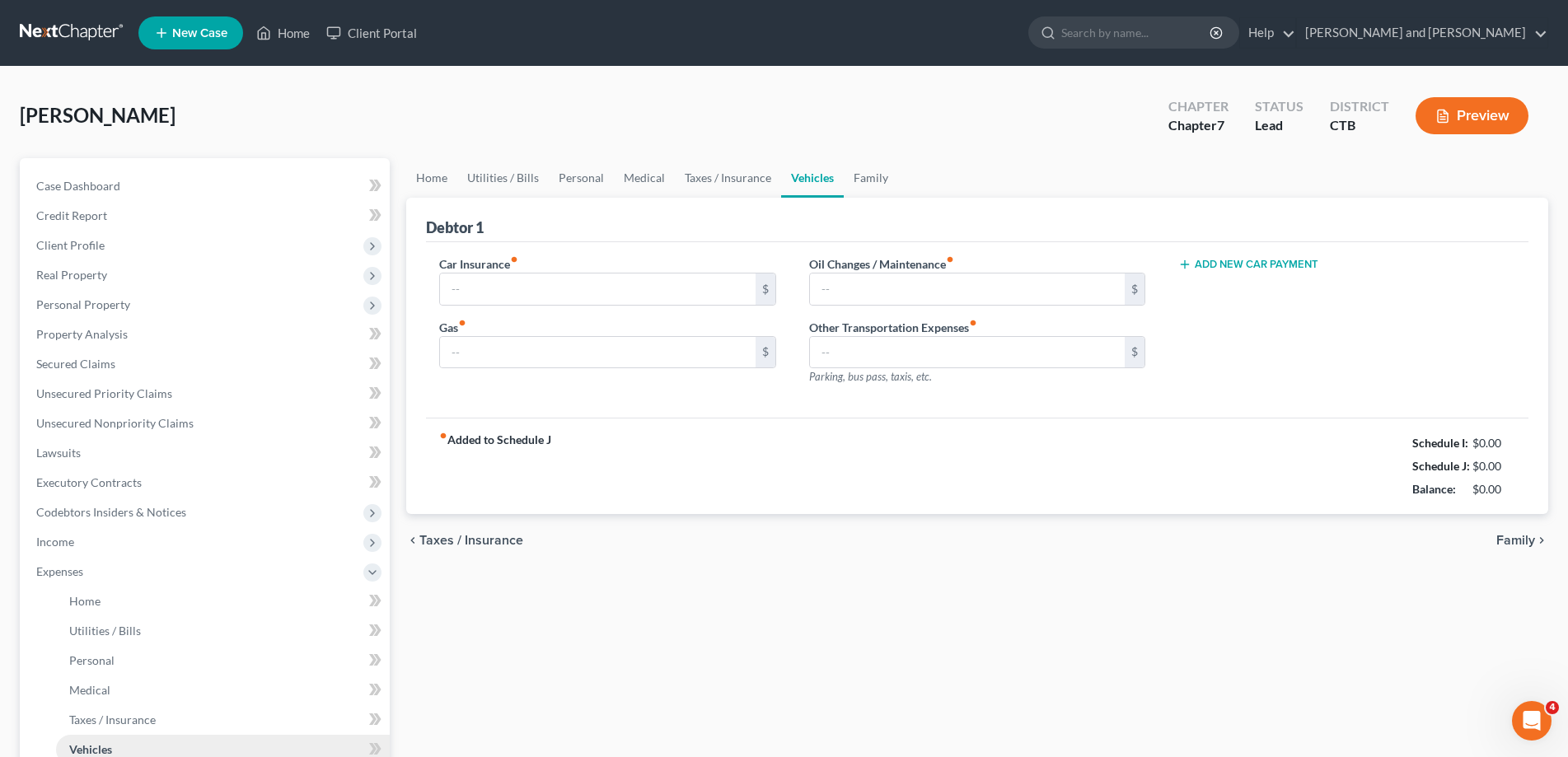
type input "220.00"
type input "300.00"
type input "50.00"
type input "0.00"
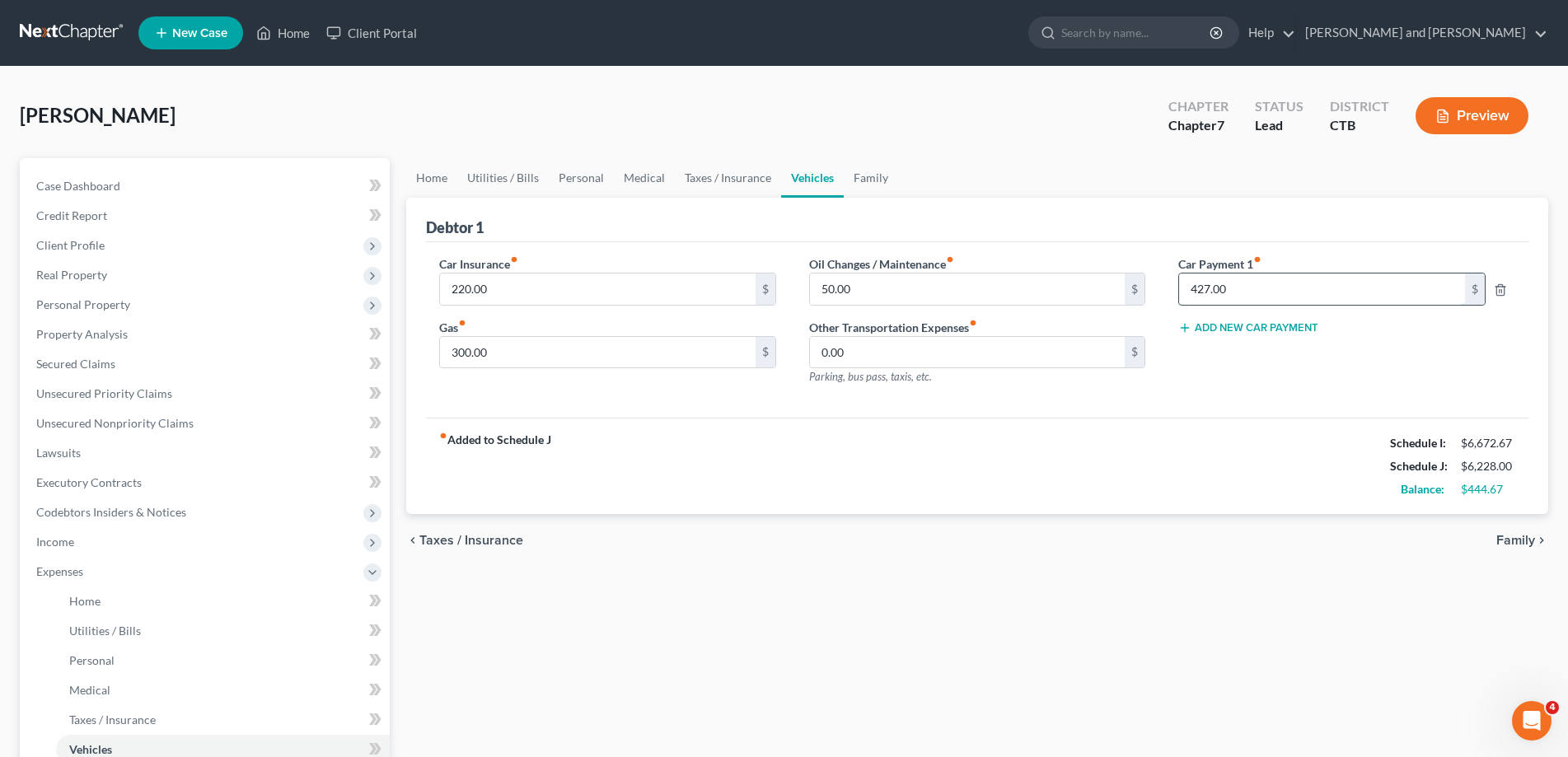
drag, startPoint x: 1230, startPoint y: 288, endPoint x: 1257, endPoint y: 274, distance: 30.4
click at [1253, 274] on input "427.00" at bounding box center [1322, 289] width 286 height 31
type input "597.00"
click at [1199, 485] on div "fiber_manual_record Added to Schedule J Schedule I: $6,672.67 Schedule J: $6,39…" at bounding box center [977, 466] width 1103 height 96
click at [77, 174] on link "Case Dashboard" at bounding box center [206, 186] width 367 height 30
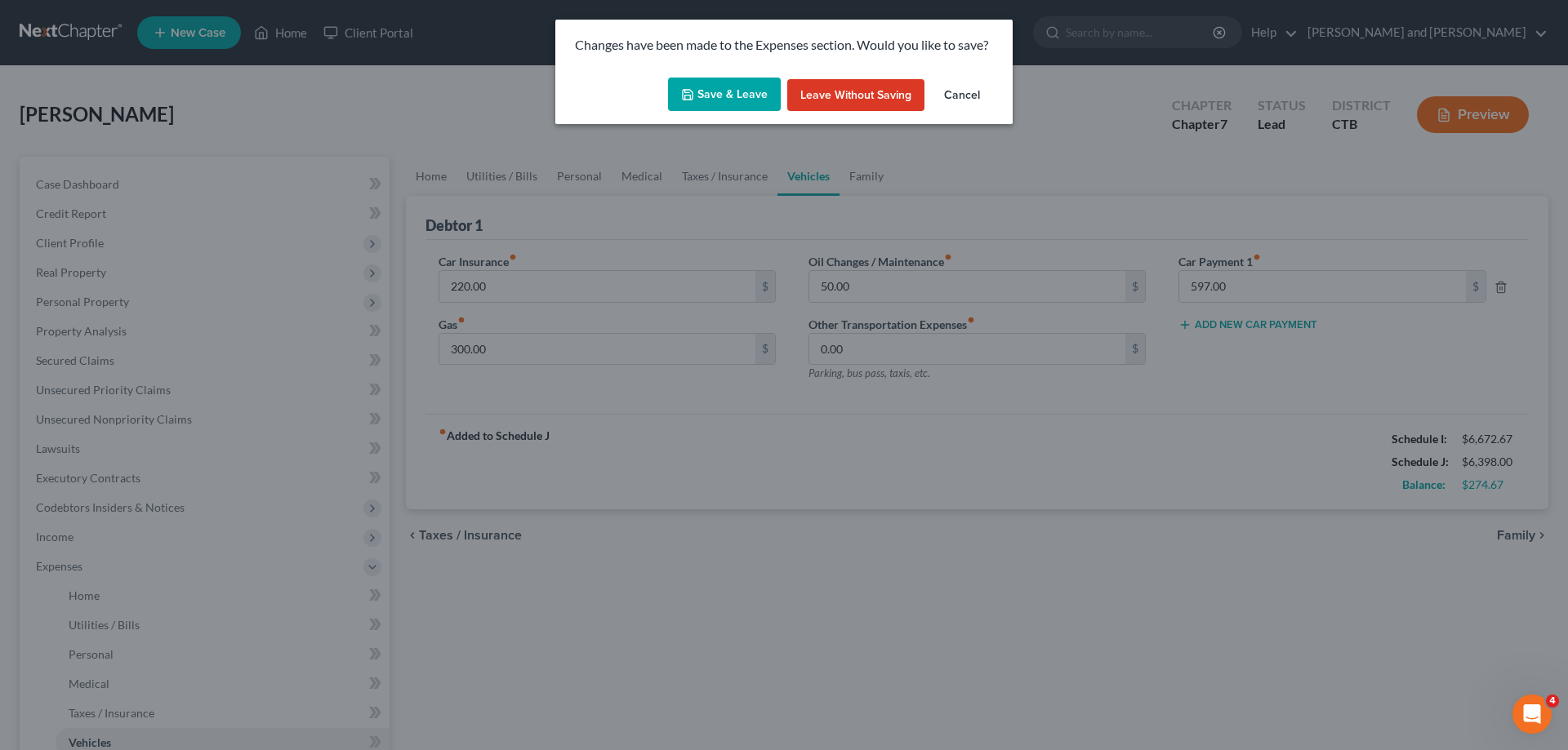
click at [703, 86] on button "Save & Leave" at bounding box center [724, 95] width 113 height 34
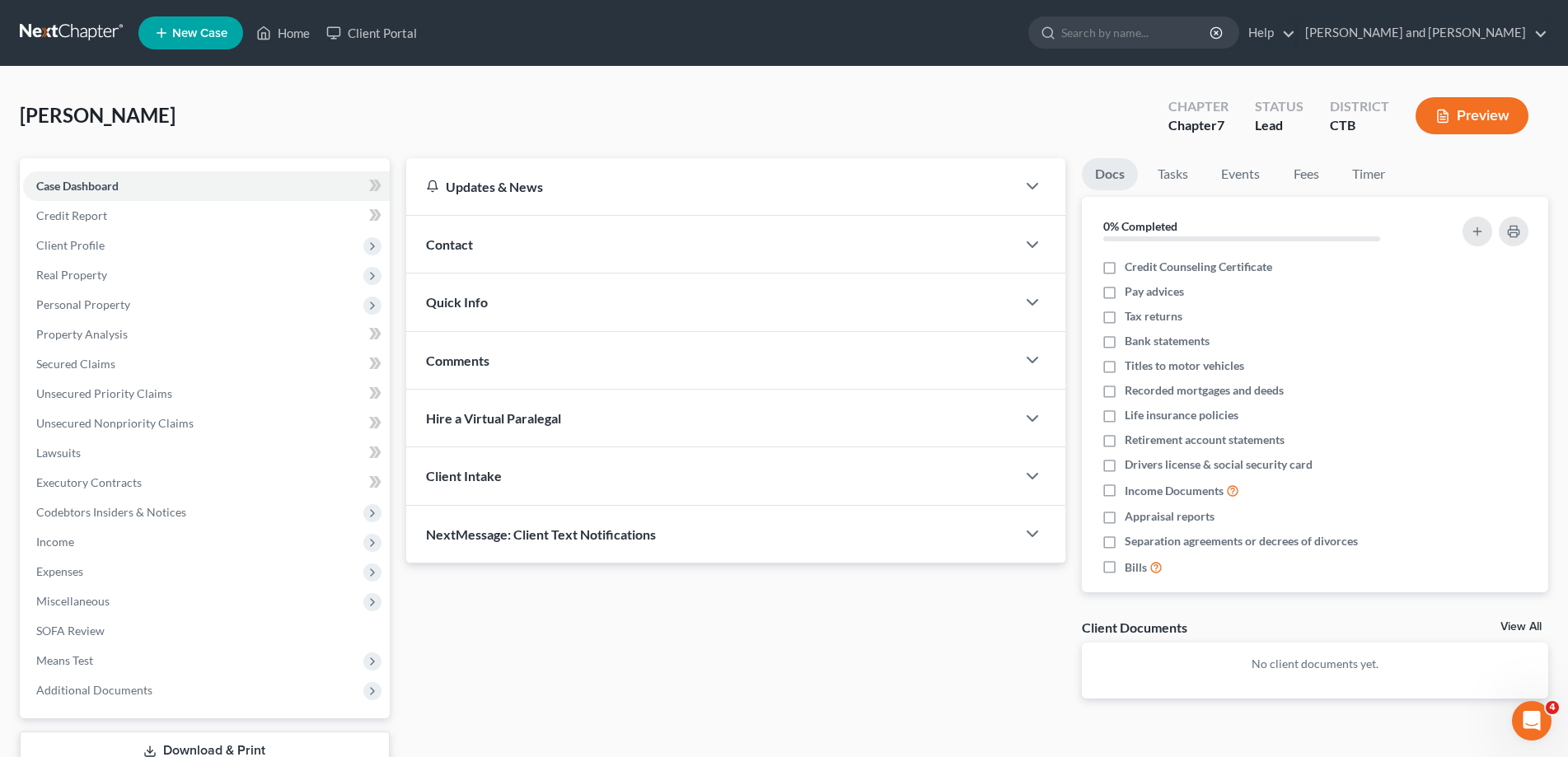
click at [230, 743] on link "Download & Print" at bounding box center [205, 751] width 370 height 39
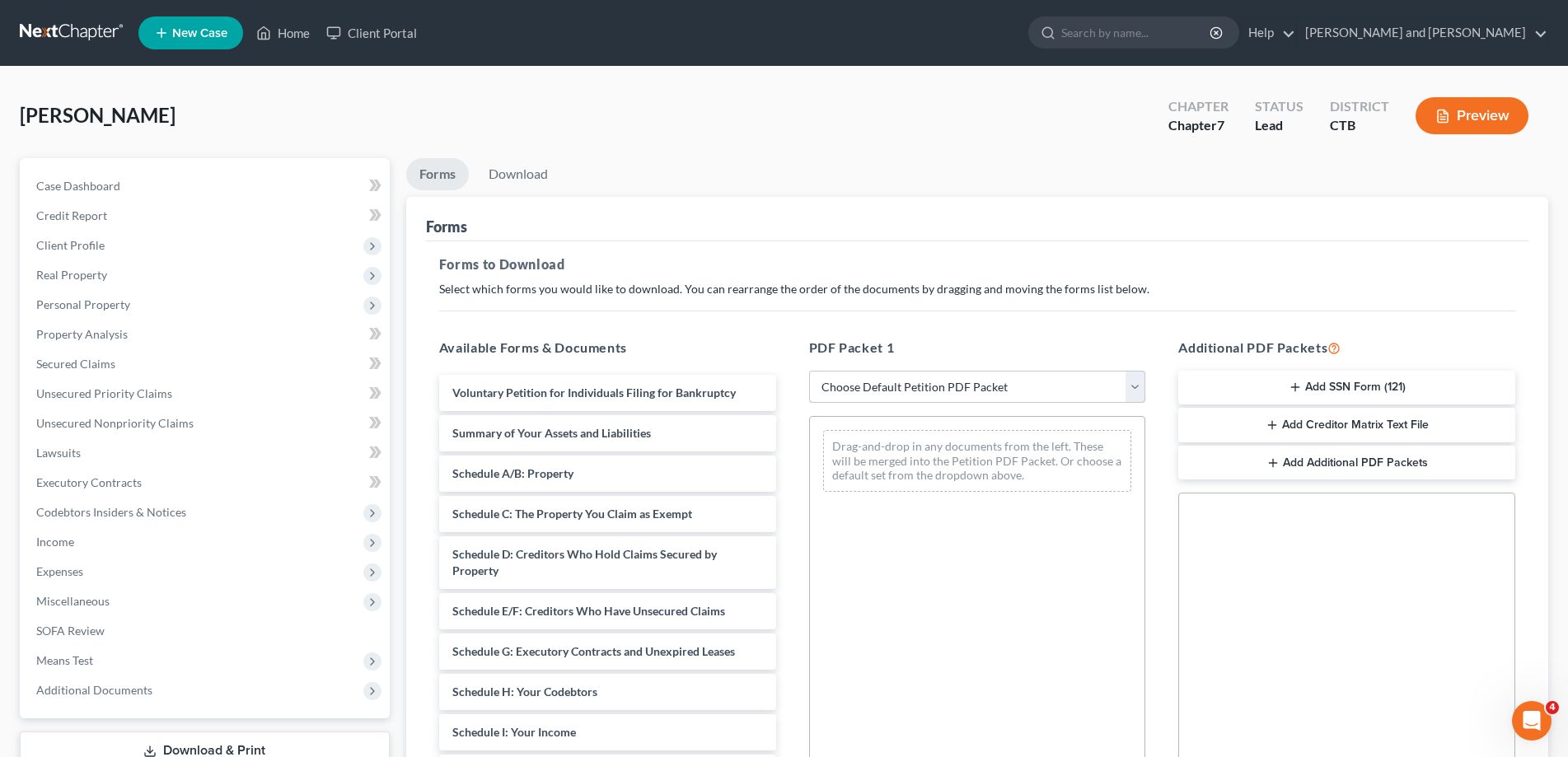
click at [809, 370] on select "Choose Default Petition PDF Packet Complete Bankruptcy Petition (all forms and …" at bounding box center [977, 387] width 337 height 33
click option "Choose Default Petition PDF Packet" at bounding box center [0, 0] width 0 height 0
click at [809, 370] on select "Choose Default Petition PDF Packet Complete Bankruptcy Petition (all forms and …" at bounding box center [977, 387] width 337 height 33
select select "0"
click option "Complete Bankruptcy Petition (all forms and schedules)" at bounding box center [0, 0] width 0 height 0
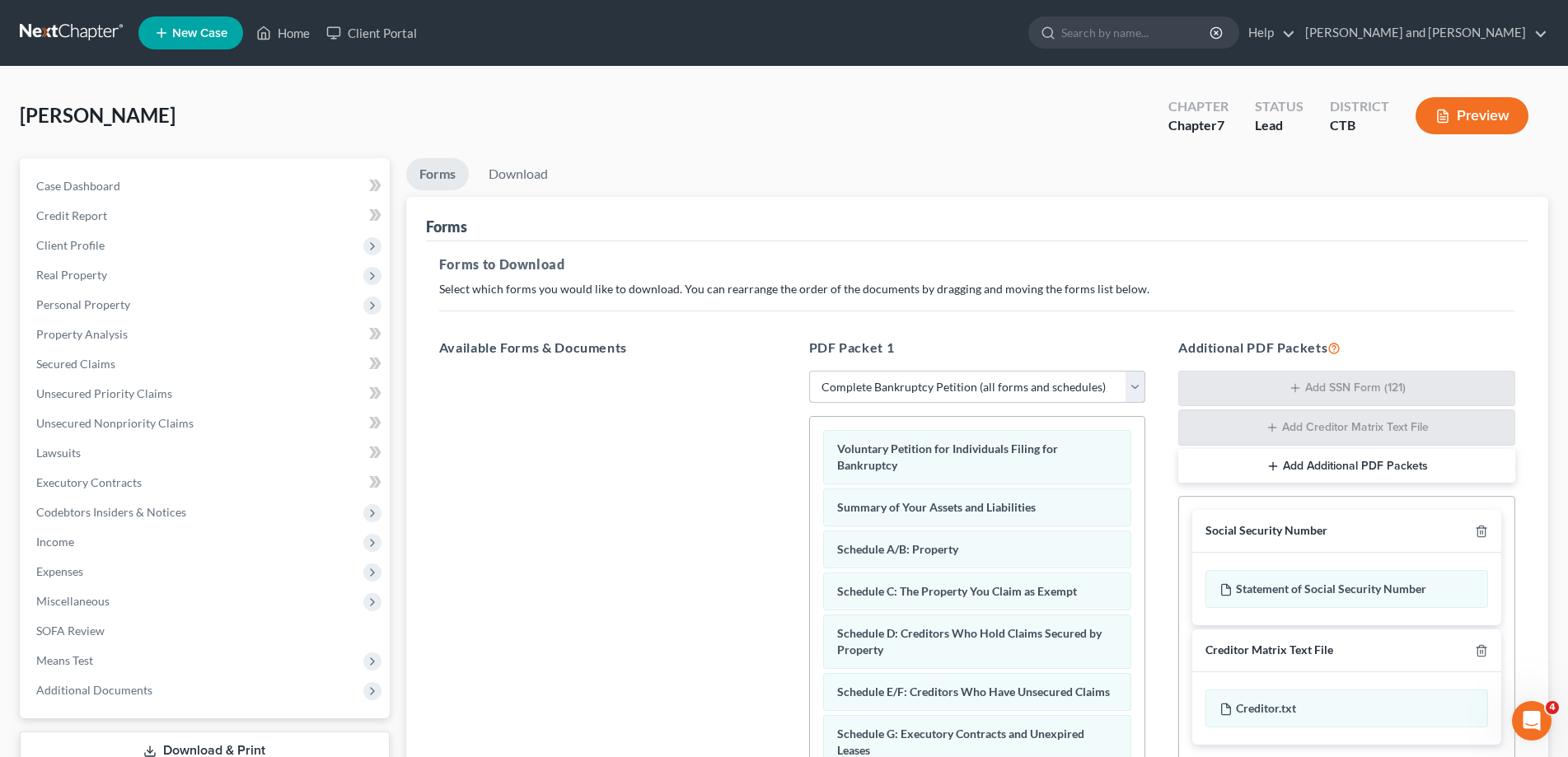
scroll to position [261, 0]
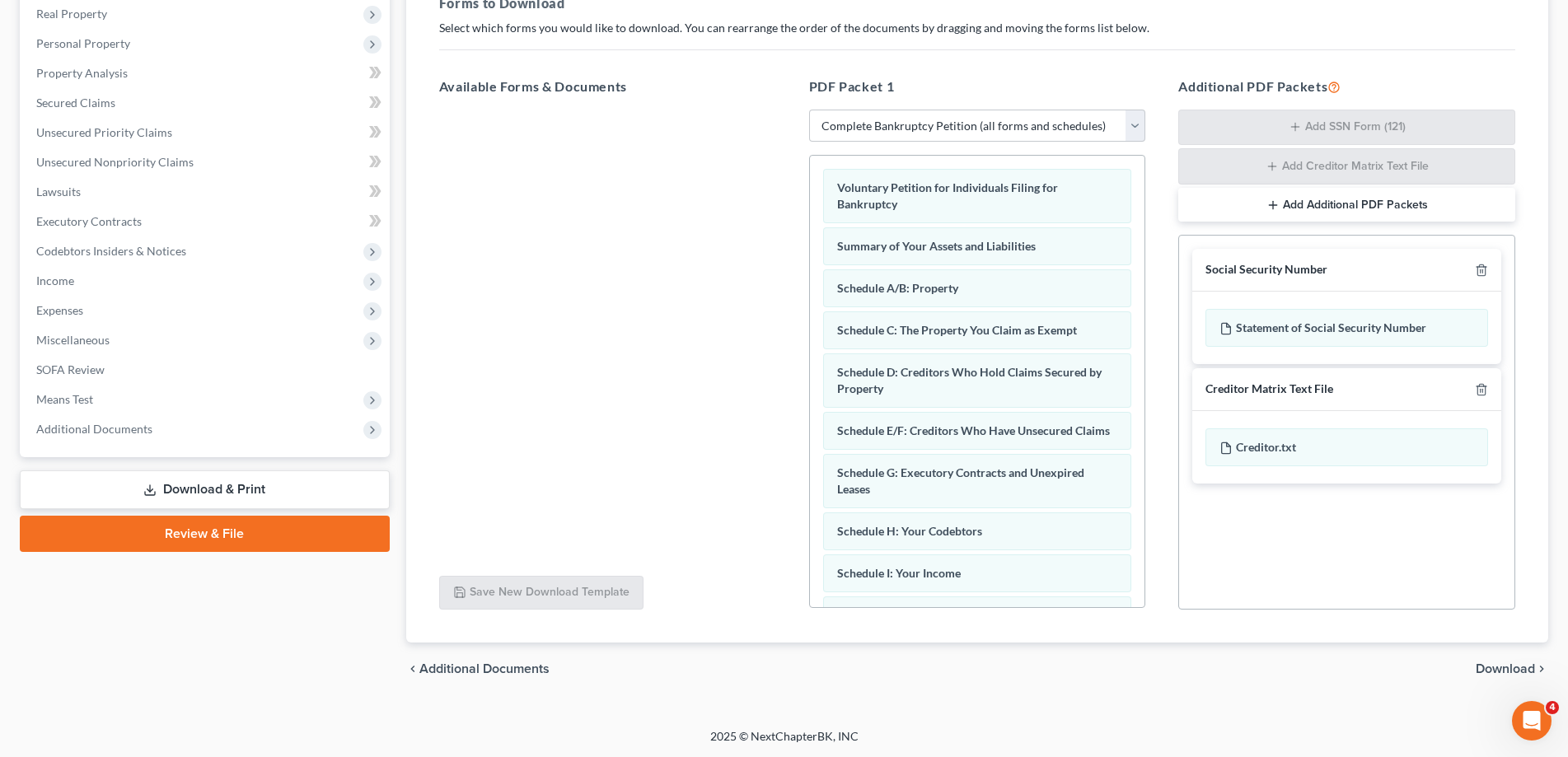
click at [1513, 662] on span "Download" at bounding box center [1505, 669] width 59 height 13
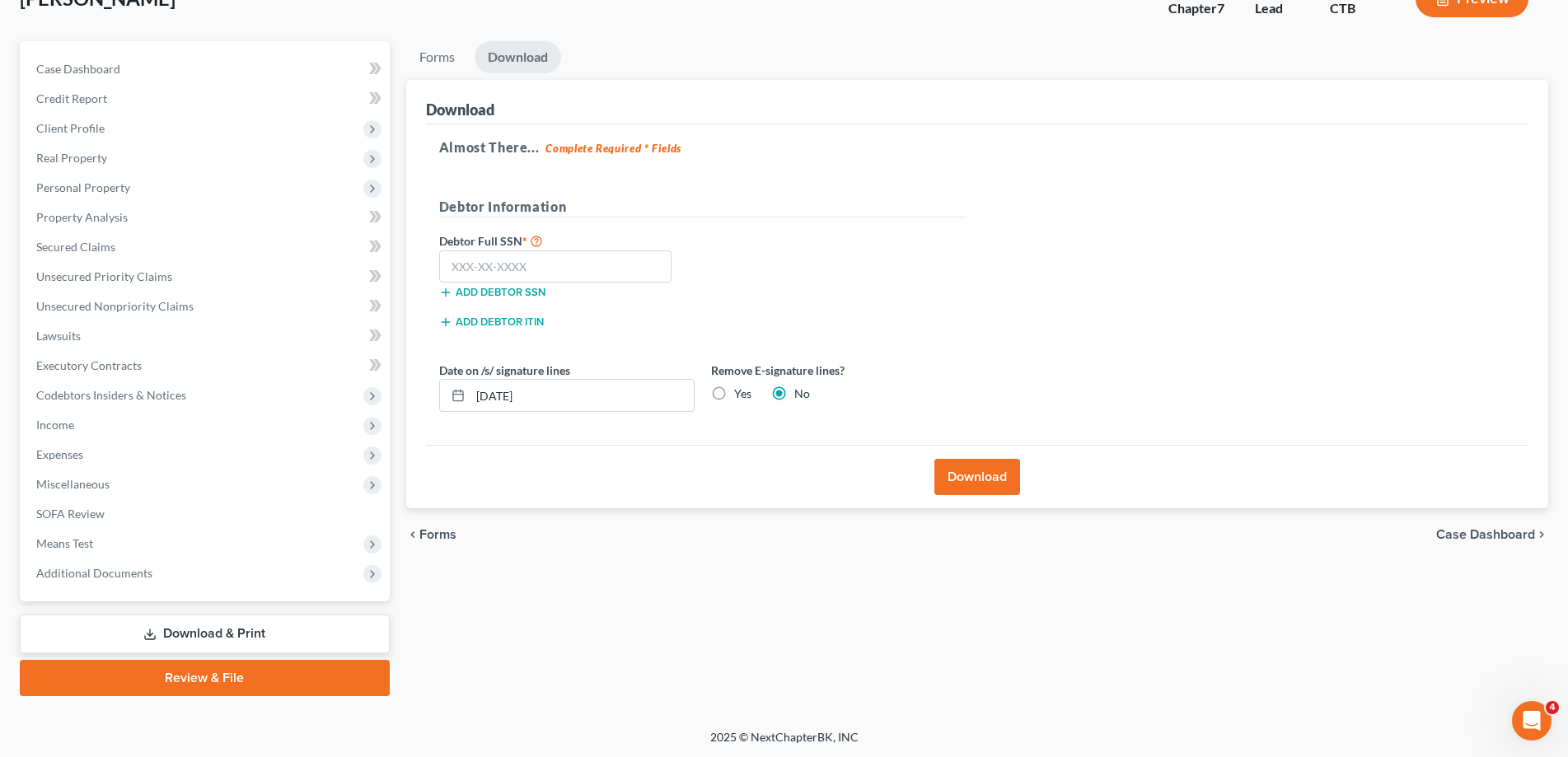
click at [961, 467] on button "Download" at bounding box center [977, 477] width 86 height 36
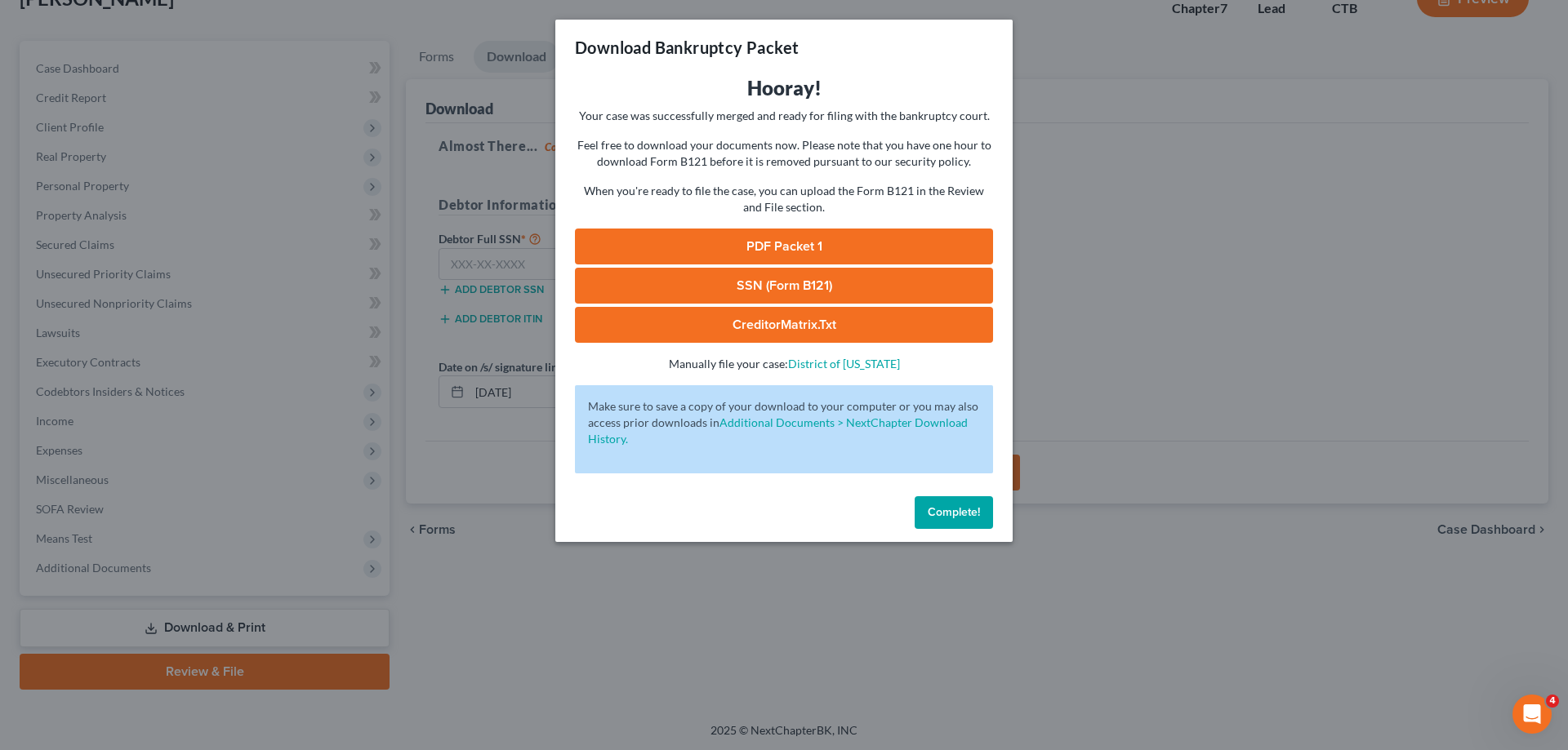
click at [784, 247] on link "PDF Packet 1" at bounding box center [784, 247] width 418 height 36
